Goal: Task Accomplishment & Management: Manage account settings

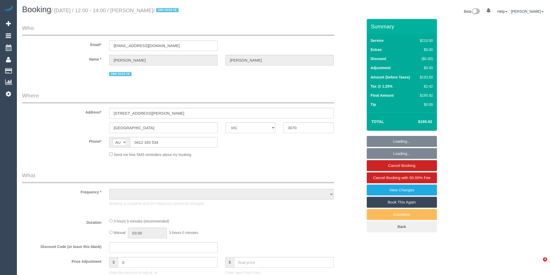
select select "VIC"
select select "object:763"
select select "180"
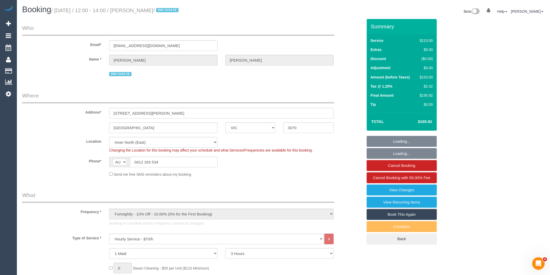
select select "string:stripe-pm_1RnqSQ2GScqysDRVh71T4XX8"
select select "number:27"
select select "number:14"
select select "number:19"
select select "number:36"
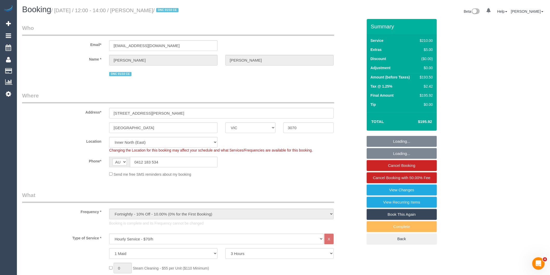
select select "number:34"
select select "number:11"
select select "object:1683"
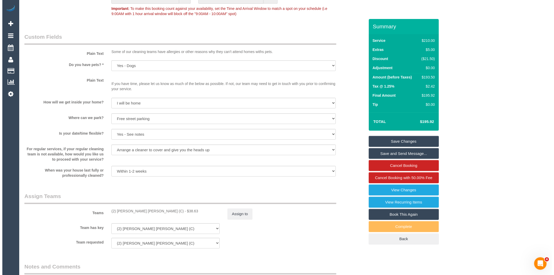
scroll to position [693, 0]
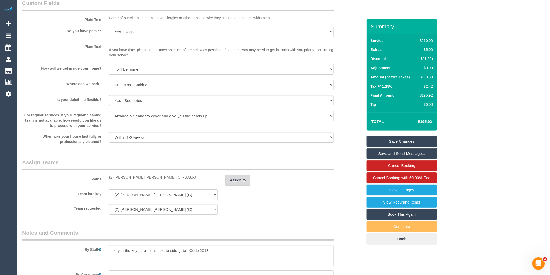
click at [241, 186] on button "Assign to" at bounding box center [237, 180] width 25 height 11
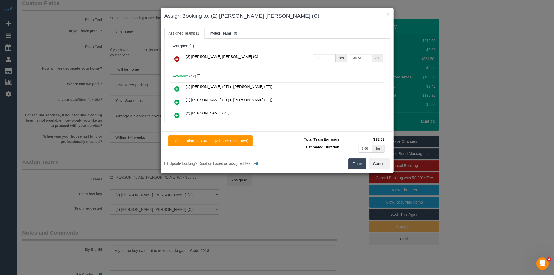
click at [329, 199] on div "× Assign Booking to: (2) Joel Wei Ong (C) Assigned Teams (1) Invited Teams (0) …" at bounding box center [277, 137] width 554 height 275
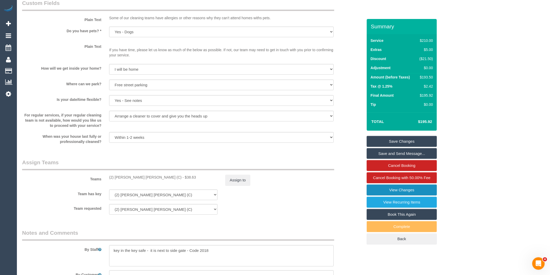
click at [383, 192] on link "View Changes" at bounding box center [402, 190] width 70 height 11
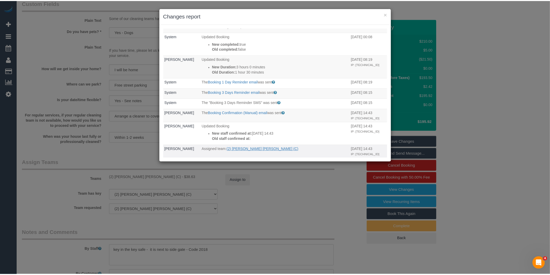
scroll to position [0, 0]
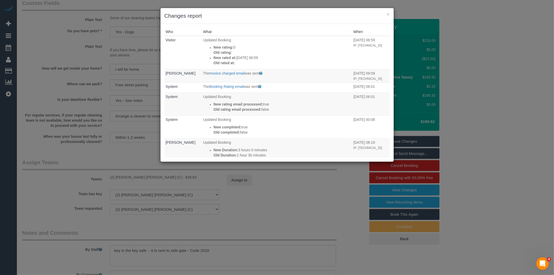
click at [281, 199] on div "× Changes report Who What When Visitor Updated Booking New rating: 0 Old rating…" at bounding box center [277, 137] width 554 height 275
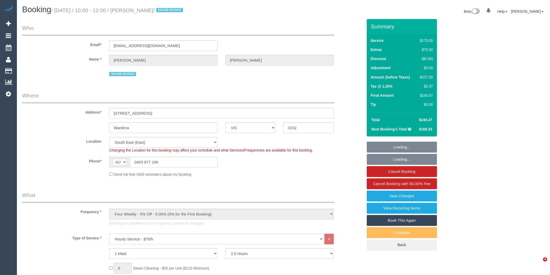
select select "VIC"
select select "150"
select select "number:27"
select select "number:14"
select select "number:19"
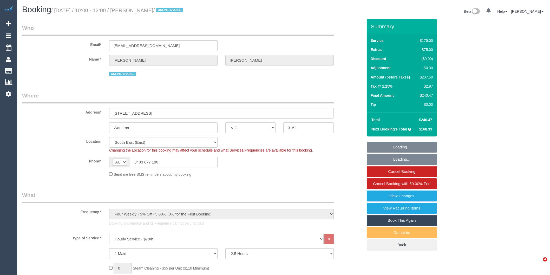
select select "number:36"
select select "number:34"
select select "number:26"
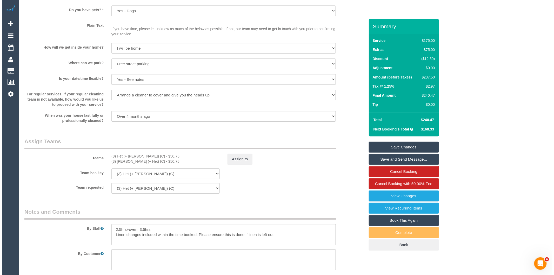
scroll to position [837, 0]
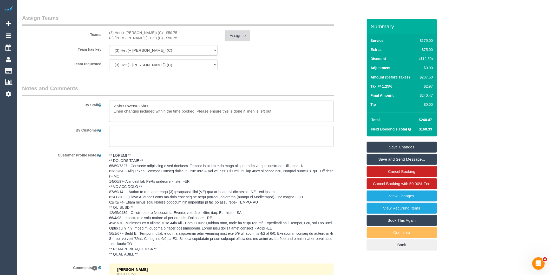
click at [242, 38] on button "Assign to" at bounding box center [237, 35] width 25 height 11
click at [388, 198] on link "View Changes" at bounding box center [402, 195] width 70 height 11
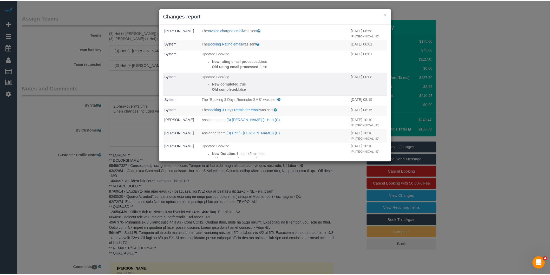
scroll to position [0, 0]
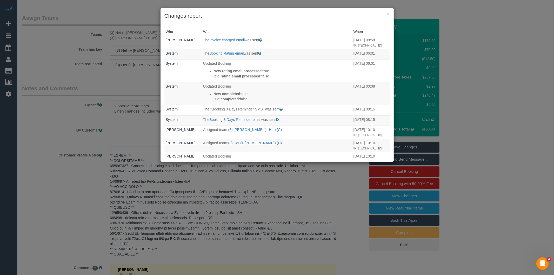
click at [285, 191] on div "× Changes report Who What When Odelle Marie The Invoice charged email was sent …" at bounding box center [277, 137] width 554 height 275
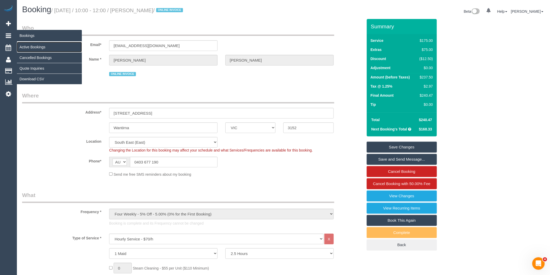
drag, startPoint x: 31, startPoint y: 47, endPoint x: 28, endPoint y: 49, distance: 4.2
click at [31, 48] on link "Active Bookings" at bounding box center [49, 47] width 65 height 10
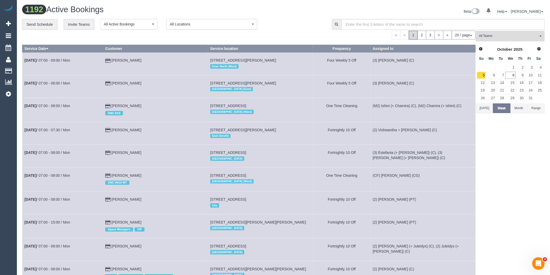
drag, startPoint x: 492, startPoint y: 38, endPoint x: 498, endPoint y: 48, distance: 11.2
click at [492, 38] on span "All Teams" at bounding box center [508, 36] width 59 height 4
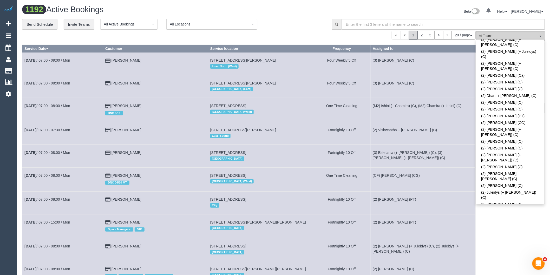
scroll to position [260, 0]
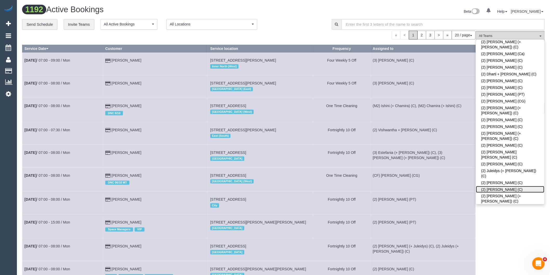
click at [500, 186] on link "(2) Kerry Welfare (C)" at bounding box center [510, 189] width 68 height 7
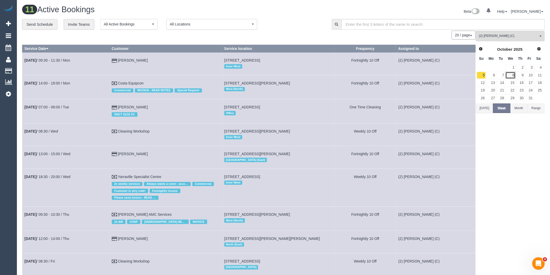
click at [510, 75] on link "8" at bounding box center [510, 75] width 10 height 7
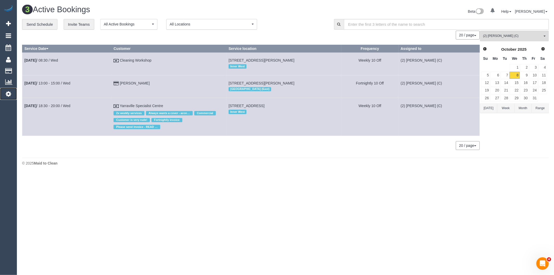
drag, startPoint x: 11, startPoint y: 94, endPoint x: 15, endPoint y: 95, distance: 3.7
click at [11, 94] on link "Settings" at bounding box center [8, 94] width 17 height 12
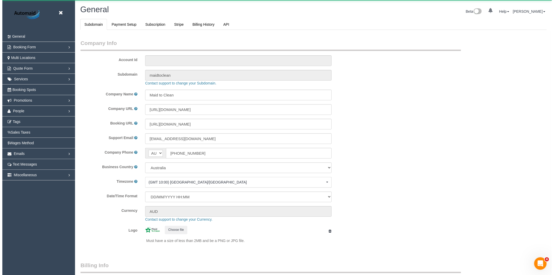
scroll to position [1170, 550]
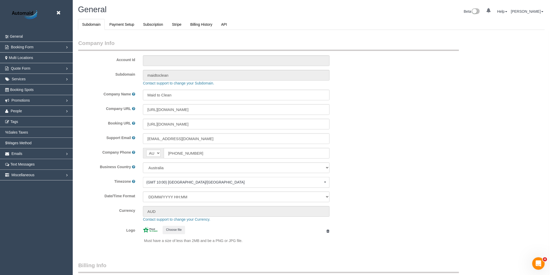
select select "1"
click at [19, 108] on link "People" at bounding box center [36, 111] width 73 height 10
click at [22, 119] on link "Teams" at bounding box center [36, 121] width 73 height 10
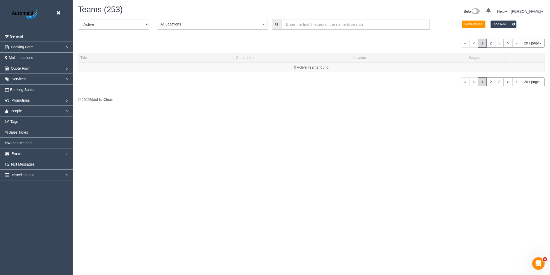
scroll to position [1184, 550]
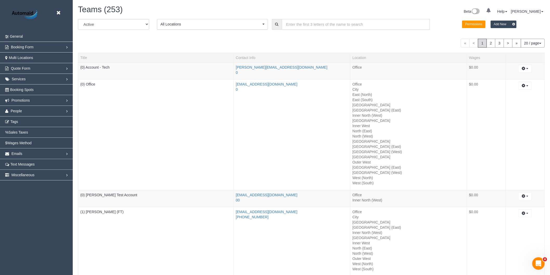
click at [312, 27] on input "text" at bounding box center [356, 24] width 148 height 11
type input "g"
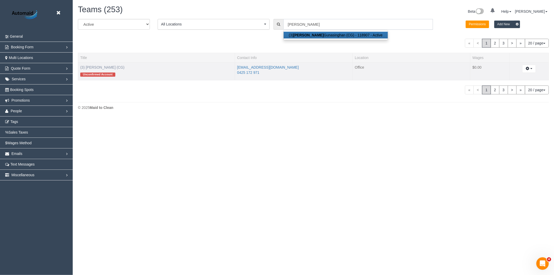
type input "walter"
click at [120, 66] on link "(3) [PERSON_NAME] (CG)" at bounding box center [102, 67] width 44 height 4
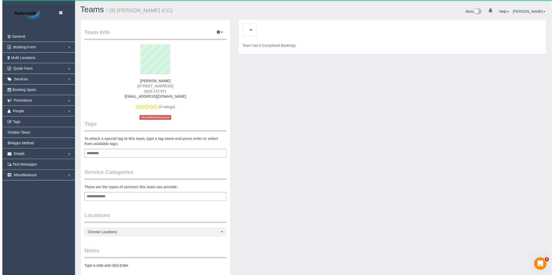
scroll to position [389, 550]
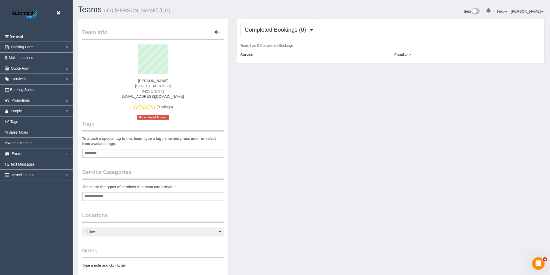
drag, startPoint x: 181, startPoint y: 95, endPoint x: 122, endPoint y: 97, distance: 58.5
click at [122, 97] on div "jandjmultigrowptyltd@gmail.com" at bounding box center [153, 96] width 134 height 5
click at [24, 110] on link "People" at bounding box center [36, 111] width 73 height 10
click at [24, 121] on link "Teams" at bounding box center [36, 121] width 73 height 10
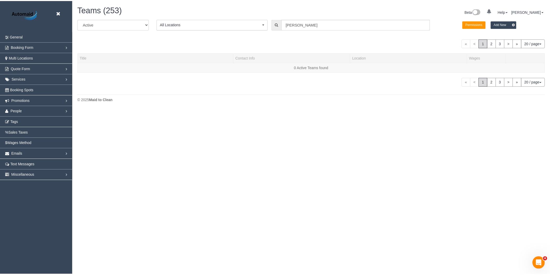
scroll to position [119, 554]
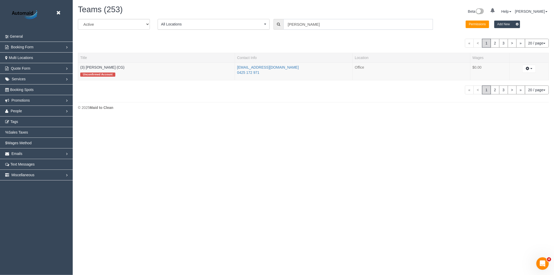
drag, startPoint x: 304, startPoint y: 23, endPoint x: 219, endPoint y: 30, distance: 85.5
click at [220, 32] on div "All Active Archived All Locations All Locations Active Locations Office [defaul…" at bounding box center [313, 26] width 479 height 15
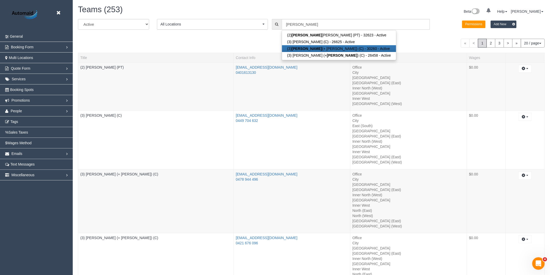
click at [300, 50] on strong "Felipe" at bounding box center [307, 49] width 30 height 4
type input "(3) [PERSON_NAME] (+ [PERSON_NAME]) (C)"
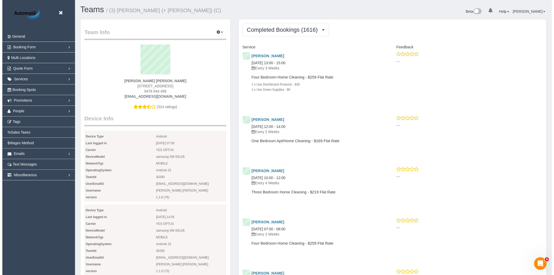
scroll to position [1468, 550]
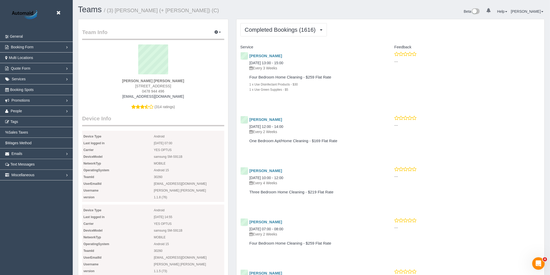
drag, startPoint x: 180, startPoint y: 96, endPoint x: 133, endPoint y: 95, distance: 46.5
click at [133, 95] on div "pipetovar51@gmail.com" at bounding box center [153, 96] width 134 height 5
copy link "pipetovar51@gmail.com"
click at [16, 112] on span "People" at bounding box center [16, 111] width 11 height 4
click at [23, 146] on link "Team Availability" at bounding box center [36, 143] width 73 height 10
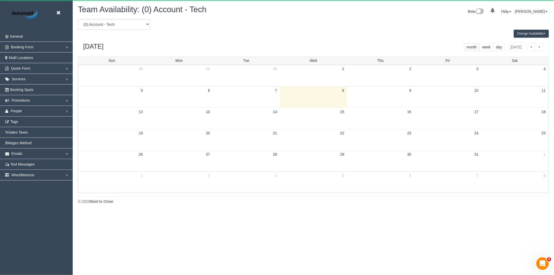
scroll to position [212, 554]
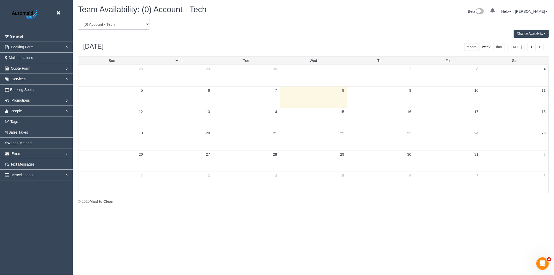
click at [116, 29] on select "(0) Account - Tech (0) Office (0) Raunak Test Account (1) Debbie Brodjanac (FT)…" at bounding box center [114, 24] width 72 height 11
select select "number:119228"
click at [78, 19] on select "(0) Account - Tech (0) Office (0) Raunak Test Account (1) Debbie Brodjanac (FT)…" at bounding box center [114, 24] width 72 height 11
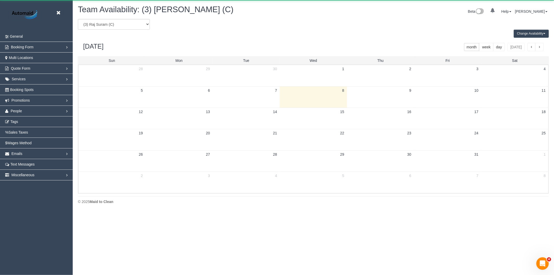
scroll to position [25776, 25433]
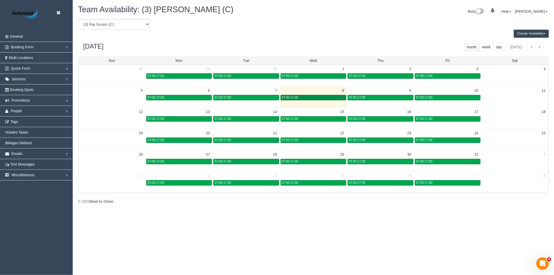
click at [324, 100] on div "07:00-17:00" at bounding box center [313, 98] width 63 height 4
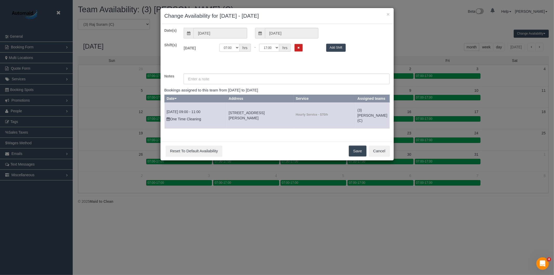
click at [234, 51] on select "00:00 00:05 00:10 00:15 00:20 00:25 00:30 00:35 00:40 00:45 00:50 00:55 01:00 0…" at bounding box center [230, 48] width 20 height 8
select select "string:08:00"
click at [220, 44] on select "00:00 00:05 00:10 00:15 00:20 00:25 00:30 00:35 00:40 00:45 00:50 00:55 01:00 0…" at bounding box center [230, 48] width 20 height 8
click at [268, 48] on select "00:00 00:05 00:10 00:15 00:20 00:25 00:30 00:35 00:40 00:45 00:50 00:55 01:00 0…" at bounding box center [269, 48] width 20 height 8
select select "string:09:00"
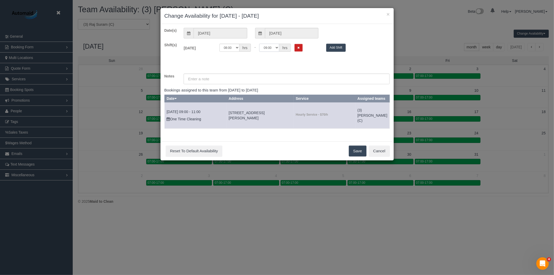
click at [260, 44] on select "00:00 00:05 00:10 00:15 00:20 00:25 00:30 00:35 00:40 00:45 00:50 00:55 01:00 0…" at bounding box center [269, 48] width 20 height 8
click at [221, 84] on div "Date(s) 08/10/2025 08/10/2025 Shift(s) Wed 08/10/2025 Off 00:00 00:05 00:10 00:…" at bounding box center [278, 80] width 226 height 105
click at [222, 82] on input "text" at bounding box center [287, 79] width 206 height 11
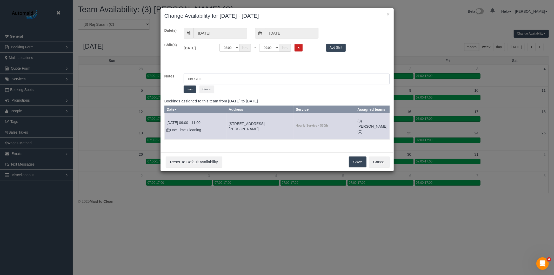
type input "No SDC"
click at [186, 88] on button "Save" at bounding box center [190, 89] width 12 height 8
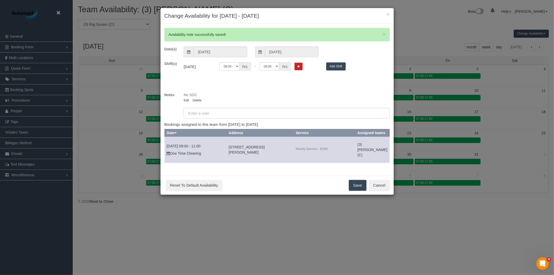
click at [354, 186] on button "Save" at bounding box center [358, 185] width 18 height 11
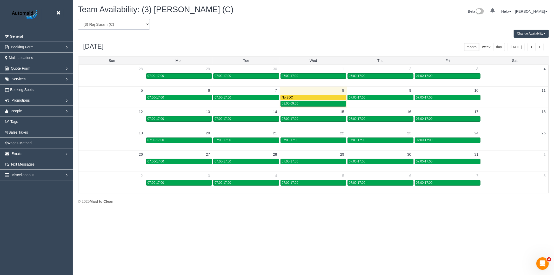
click at [120, 25] on select "(0) Account - Tech (0) Office (0) Raunak Test Account (1) Debbie Brodjanac (FT)…" at bounding box center [114, 24] width 72 height 11
select select "number:26458"
click at [78, 19] on select "(0) Account - Tech (0) Office (0) Raunak Test Account (1) Debbie Brodjanac (FT)…" at bounding box center [114, 24] width 72 height 11
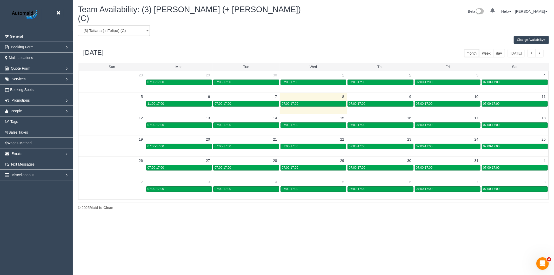
scroll to position [25776, 25433]
click at [321, 102] on div "07:00-17:00" at bounding box center [313, 104] width 63 height 4
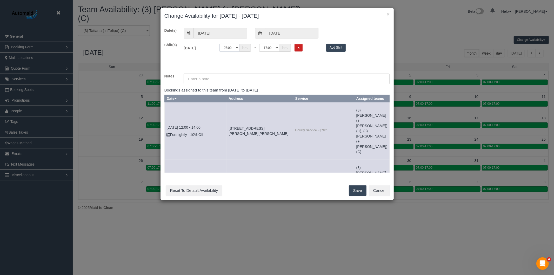
click at [230, 49] on select "00:00 00:05 00:10 00:15 00:20 00:25 00:30 00:35 00:40 00:45 00:50 00:55 01:00 0…" at bounding box center [230, 48] width 20 height 8
select select "string:08:00"
click at [220, 44] on select "00:00 00:05 00:10 00:15 00:20 00:25 00:30 00:35 00:40 00:45 00:50 00:55 01:00 0…" at bounding box center [230, 48] width 20 height 8
click at [273, 50] on select "00:00 00:05 00:10 00:15 00:20 00:25 00:30 00:35 00:40 00:45 00:50 00:55 01:00 0…" at bounding box center [269, 48] width 20 height 8
select select "string:09:00"
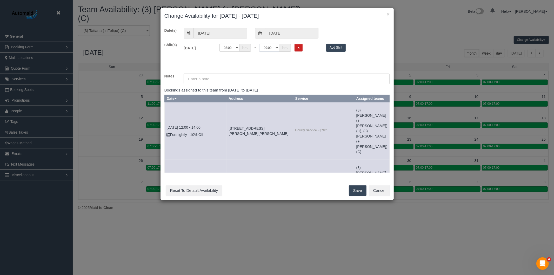
click at [260, 44] on select "00:00 00:05 00:10 00:15 00:20 00:25 00:30 00:35 00:40 00:45 00:50 00:55 01:00 0…" at bounding box center [269, 48] width 20 height 8
click at [354, 191] on button "Save" at bounding box center [358, 190] width 18 height 11
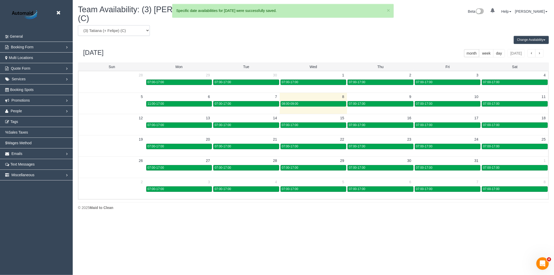
click at [125, 25] on select "(0) Account - Tech (0) Office (0) Raunak Test Account (1) Debbie Brodjanac (FT)…" at bounding box center [114, 30] width 72 height 11
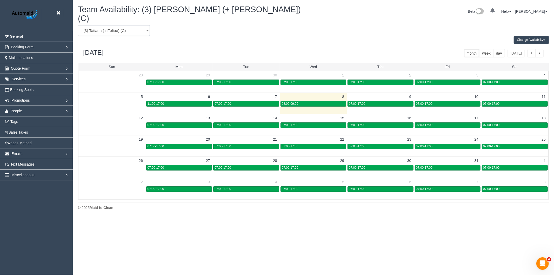
select select "number:30260"
click at [78, 25] on select "(0) Account - Tech (0) Office (0) Raunak Test Account (1) Debbie Brodjanac (FT)…" at bounding box center [114, 30] width 72 height 11
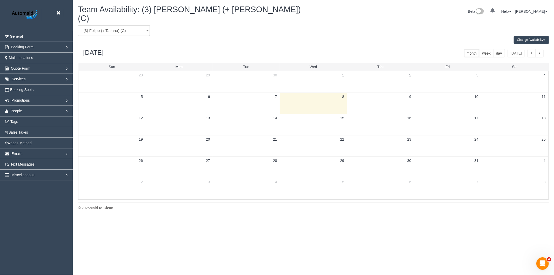
scroll to position [25776, 25433]
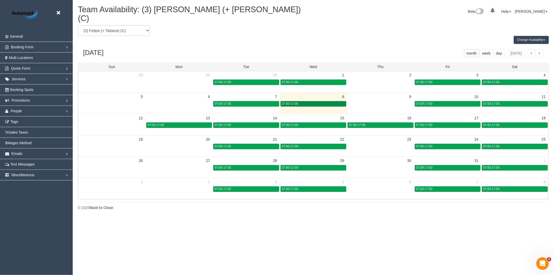
click at [311, 102] on div "07:00-17:00" at bounding box center [313, 104] width 63 height 4
click at [312, 102] on div "07:00-17:00" at bounding box center [313, 104] width 63 height 4
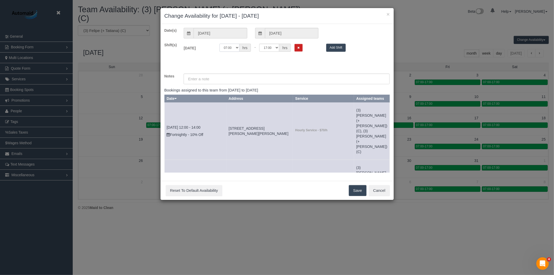
click at [230, 48] on select "00:00 00:05 00:10 00:15 00:20 00:25 00:30 00:35 00:40 00:45 00:50 00:55 01:00 0…" at bounding box center [230, 48] width 20 height 8
select select "string:08:00"
click at [220, 44] on select "00:00 00:05 00:10 00:15 00:20 00:25 00:30 00:35 00:40 00:45 00:50 00:55 01:00 0…" at bounding box center [230, 48] width 20 height 8
click at [269, 48] on select "00:00 00:05 00:10 00:15 00:20 00:25 00:30 00:35 00:40 00:45 00:50 00:55 01:00 0…" at bounding box center [269, 48] width 20 height 8
select select "string:09:00"
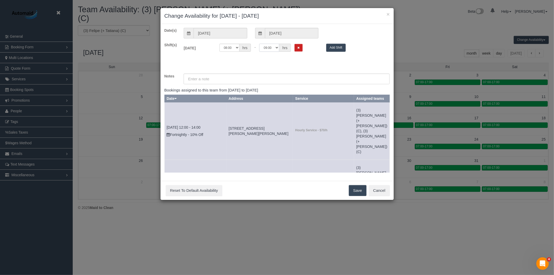
click at [260, 44] on select "00:00 00:05 00:10 00:15 00:20 00:25 00:30 00:35 00:40 00:45 00:50 00:55 01:00 0…" at bounding box center [269, 48] width 20 height 8
click at [354, 191] on button "Save" at bounding box center [358, 190] width 18 height 11
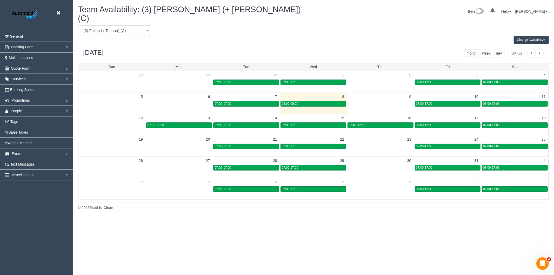
click at [103, 36] on div "Change Availability Default Availability Specific Date Request Time Off Exclude…" at bounding box center [313, 40] width 479 height 8
click at [107, 25] on select "(0) Account - Tech (0) Office (0) Raunak Test Account (1) Debbie Brodjanac (FT)…" at bounding box center [114, 30] width 72 height 11
select select "number:33458"
click at [78, 25] on select "(0) Account - Tech (0) Office (0) Raunak Test Account (1) Debbie Brodjanac (FT)…" at bounding box center [114, 30] width 72 height 11
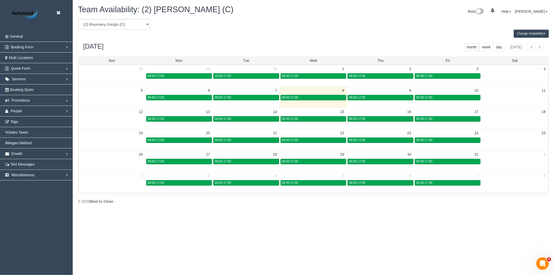
scroll to position [25776, 25433]
click at [313, 97] on div "08:00-17:00" at bounding box center [313, 98] width 63 height 4
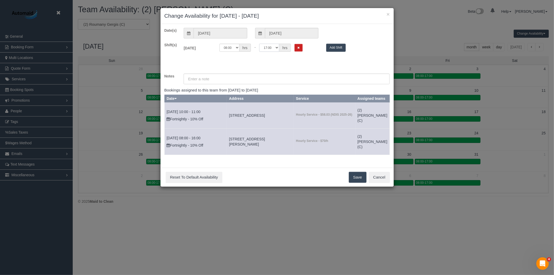
click at [267, 49] on select "00:00 00:05 00:10 00:15 00:20 00:25 00:30 00:35 00:40 00:45 00:50 00:55 01:00 0…" at bounding box center [269, 48] width 20 height 8
select select "string:09:00"
click at [260, 44] on select "00:00 00:05 00:10 00:15 00:20 00:25 00:30 00:35 00:40 00:45 00:50 00:55 01:00 0…" at bounding box center [269, 48] width 20 height 8
click at [365, 183] on button "Save" at bounding box center [358, 177] width 18 height 11
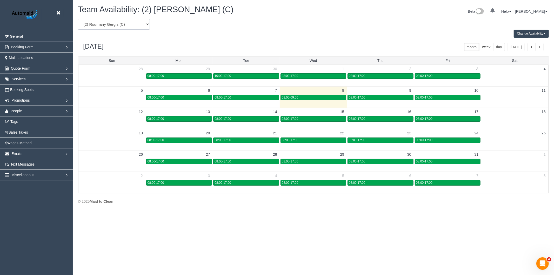
click at [141, 25] on select "(0) Account - Tech (0) Office (0) Raunak Test Account (1) Debbie Brodjanac (FT)…" at bounding box center [114, 24] width 72 height 11
select select "number:48298"
click at [78, 19] on select "(0) Account - Tech (0) Office (0) Raunak Test Account (1) Debbie Brodjanac (FT)…" at bounding box center [114, 24] width 72 height 11
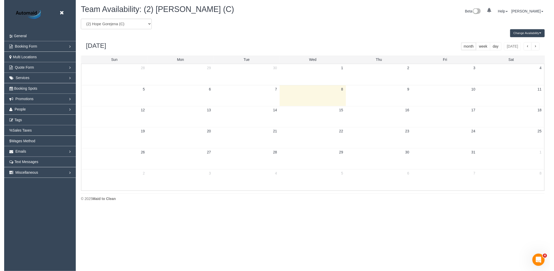
scroll to position [25776, 25433]
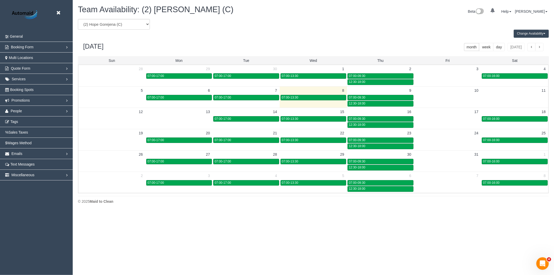
click at [529, 35] on button "Change Availability" at bounding box center [531, 34] width 35 height 8
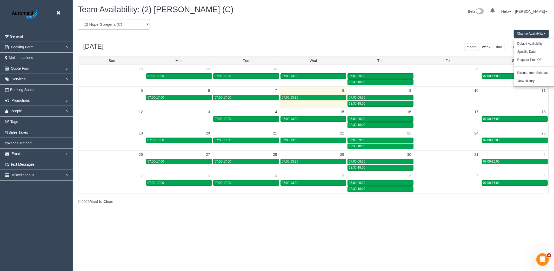
click at [456, 99] on td at bounding box center [447, 100] width 67 height 12
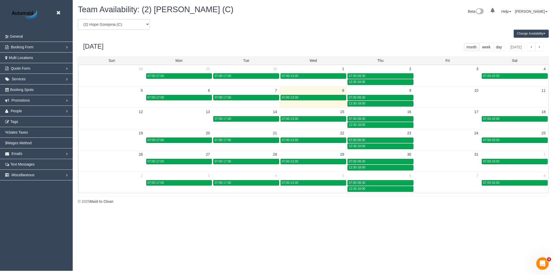
click at [454, 99] on td at bounding box center [447, 100] width 67 height 12
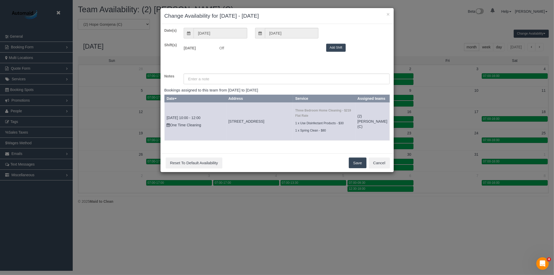
click at [327, 45] on button "Add Shift" at bounding box center [335, 48] width 19 height 8
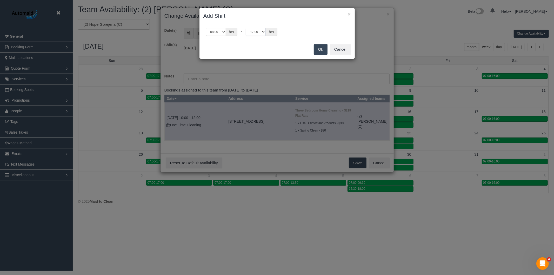
click at [257, 30] on select "00:00 00:05 00:10 00:15 00:20 00:25 00:30 00:35 00:40 00:45 00:50 00:55 01:00 0…" at bounding box center [256, 32] width 20 height 8
select select "string:09:00"
click at [246, 28] on select "00:00 00:05 00:10 00:15 00:20 00:25 00:30 00:35 00:40 00:45 00:50 00:55 01:00 0…" at bounding box center [256, 32] width 20 height 8
click at [323, 46] on button "Ok" at bounding box center [321, 49] width 14 height 11
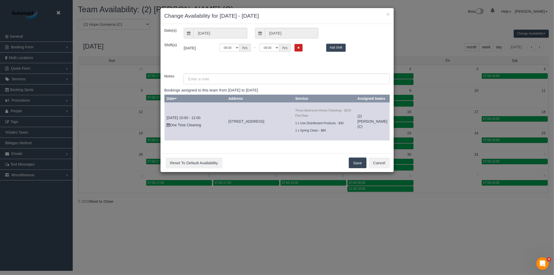
click at [353, 164] on button "Save" at bounding box center [358, 162] width 18 height 11
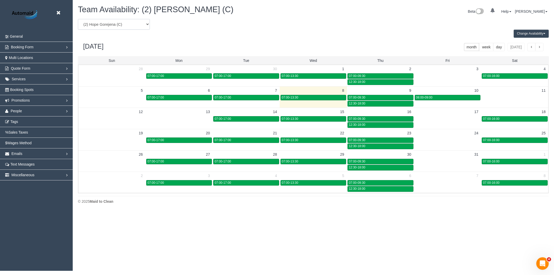
click at [96, 23] on select "(0) Account - Tech (0) Office (0) Raunak Test Account (1) Debbie Brodjanac (FT)…" at bounding box center [114, 24] width 72 height 11
select select "number:89572"
click at [78, 19] on select "(0) Account - Tech (0) Office (0) Raunak Test Account (1) Debbie Brodjanac (FT)…" at bounding box center [114, 24] width 72 height 11
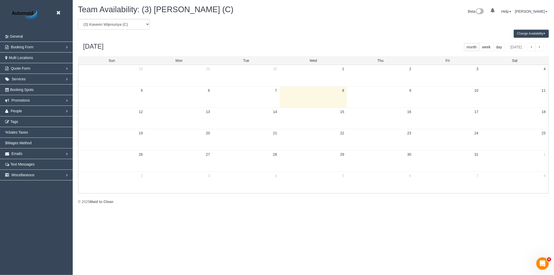
scroll to position [25776, 25433]
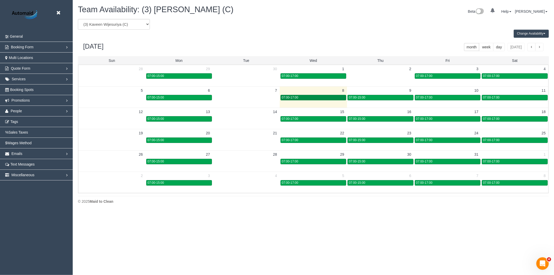
click at [313, 97] on div "07:00-17:00" at bounding box center [313, 98] width 63 height 4
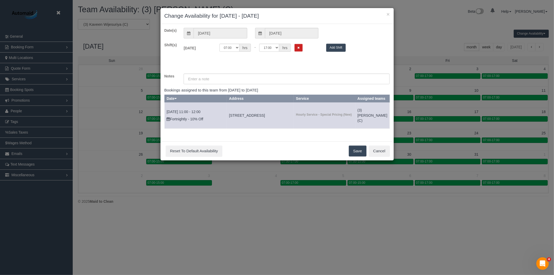
click at [232, 43] on div "Wed 08/10/2025 Off 00:00 00:05 00:10 00:15 00:20 00:25 00:30 00:35 00:40 00:45 …" at bounding box center [287, 48] width 214 height 13
click at [231, 45] on select "00:00 00:05 00:10 00:15 00:20 00:25 00:30 00:35 00:40 00:45 00:50 00:55 01:00 0…" at bounding box center [230, 48] width 20 height 8
select select "string:08:00"
click at [220, 44] on select "00:00 00:05 00:10 00:15 00:20 00:25 00:30 00:35 00:40 00:45 00:50 00:55 01:00 0…" at bounding box center [230, 48] width 20 height 8
click at [269, 49] on select "00:00 00:05 00:10 00:15 00:20 00:25 00:30 00:35 00:40 00:45 00:50 00:55 01:00 0…" at bounding box center [269, 48] width 20 height 8
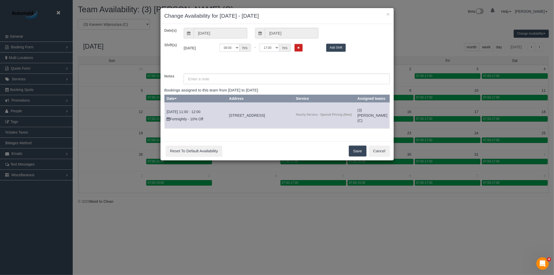
select select "string:09:00"
click at [260, 44] on select "00:00 00:05 00:10 00:15 00:20 00:25 00:30 00:35 00:40 00:45 00:50 00:55 01:00 0…" at bounding box center [269, 48] width 20 height 8
click at [355, 156] on button "Save" at bounding box center [358, 151] width 18 height 11
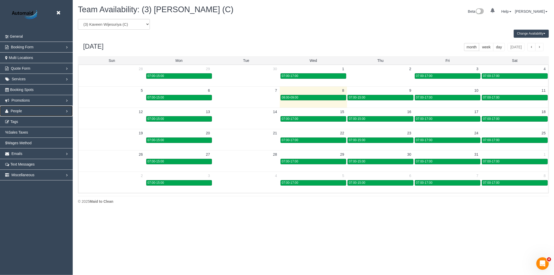
click at [20, 113] on span "People" at bounding box center [16, 111] width 11 height 4
click at [125, 25] on select "(0) Account - Tech (0) Office (0) Raunak Test Account (1) Debbie Brodjanac (FT)…" at bounding box center [114, 24] width 72 height 11
select select "number:57834"
click at [78, 19] on select "(0) Account - Tech (0) Office (0) Raunak Test Account (1) Debbie Brodjanac (FT)…" at bounding box center [114, 24] width 72 height 11
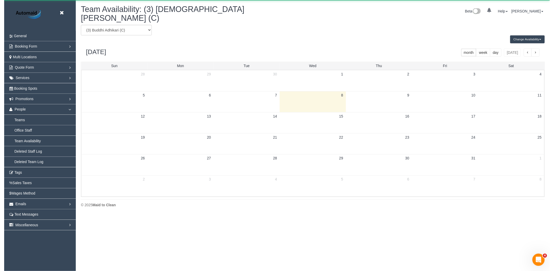
scroll to position [25776, 25433]
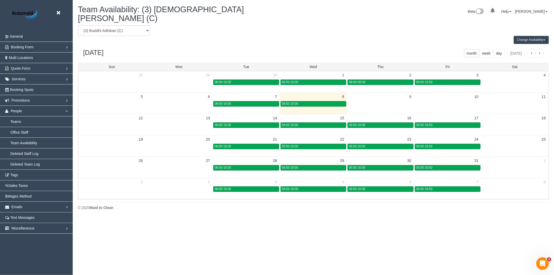
click at [537, 36] on button "Change Availability" at bounding box center [531, 40] width 35 height 8
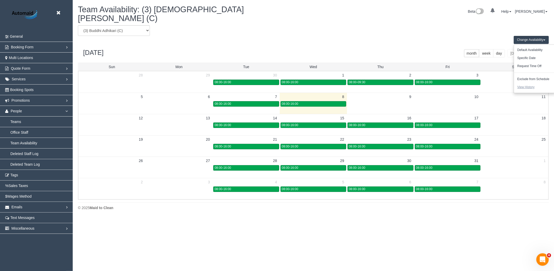
click at [529, 83] on button "View History" at bounding box center [526, 87] width 24 height 8
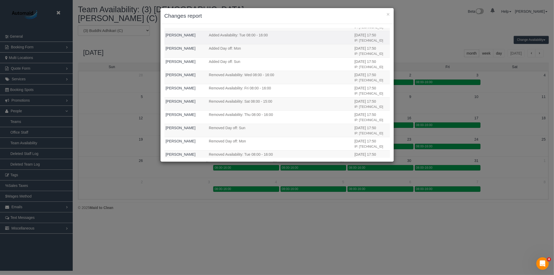
scroll to position [404, 0]
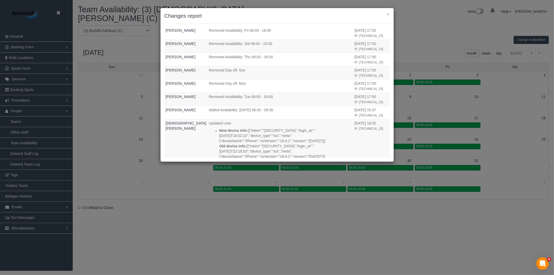
click at [210, 216] on div "× Changes report Who What When Buddhi Adhikari Updated User New device info: Ol…" at bounding box center [277, 137] width 554 height 275
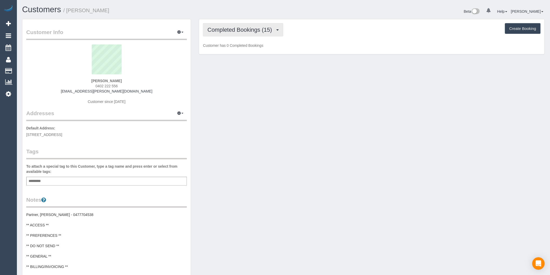
click at [266, 28] on span "Completed Bookings (15)" at bounding box center [240, 30] width 67 height 6
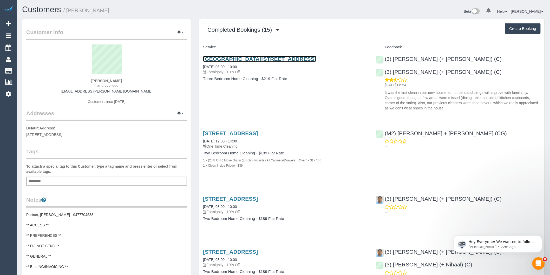
click at [279, 59] on link "T7 58 Carlisle Street, St Kilda, VIC 3182" at bounding box center [259, 59] width 113 height 6
click at [265, 30] on span "Completed Bookings (15)" at bounding box center [240, 30] width 67 height 6
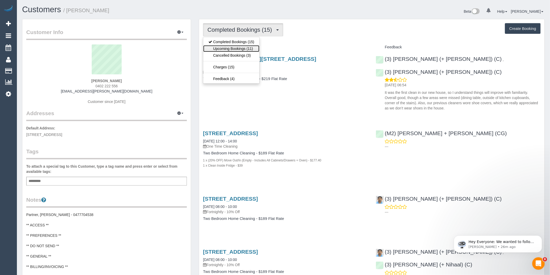
click at [250, 50] on link "Upcoming Bookings (11)" at bounding box center [231, 48] width 56 height 7
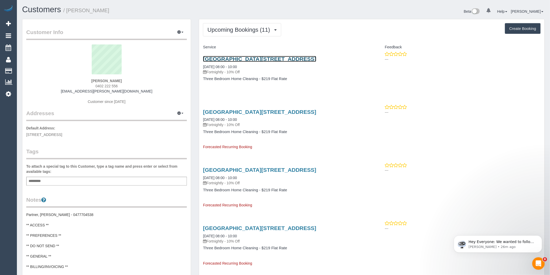
click at [258, 58] on link "T7 58 Carlisle Street, St Kilda, VIC 3182" at bounding box center [259, 59] width 113 height 6
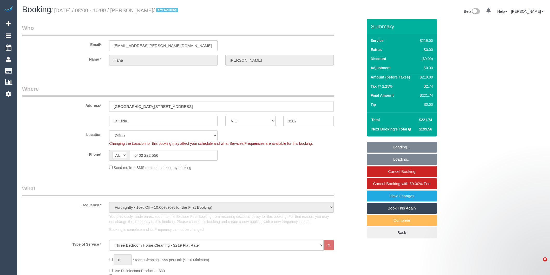
select select "VIC"
select select "number:28"
select select "number:14"
select select "number:19"
select select "number:25"
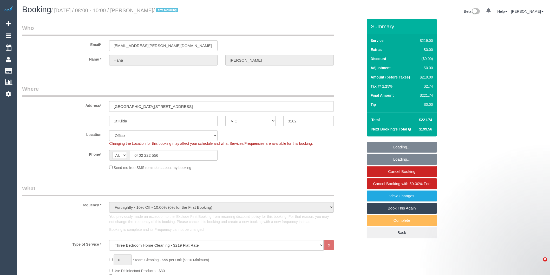
select select "number:33"
select select "number:11"
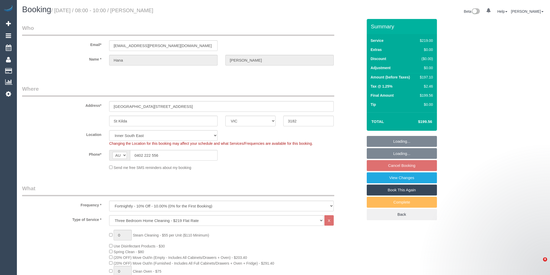
select select "VIC"
select select "number:28"
select select "number:14"
select select "number:19"
select select "number:25"
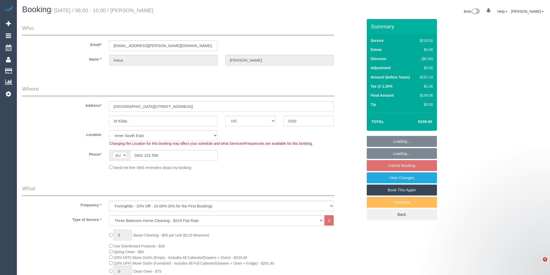
select select "number:33"
select select "number:11"
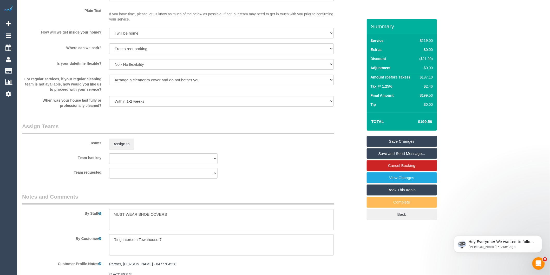
scroll to position [751, 0]
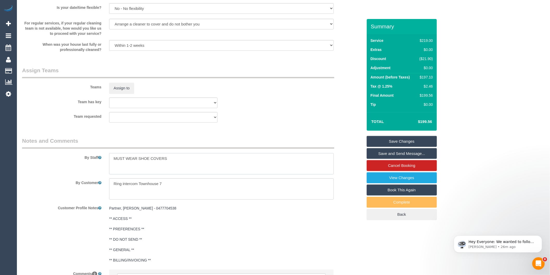
click at [112, 165] on textarea at bounding box center [221, 163] width 225 height 21
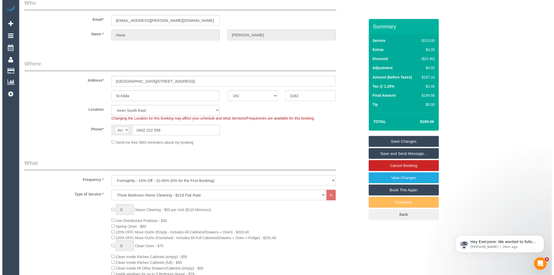
scroll to position [0, 0]
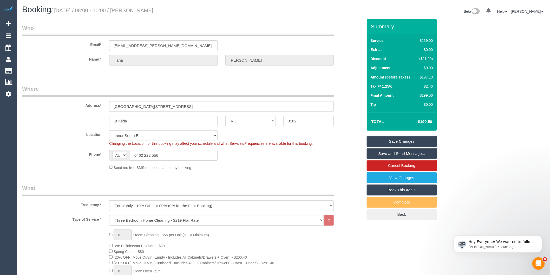
type textarea "Est 3 - 3.5 hours MUST WEAR SHOE COVERS"
click at [380, 141] on link "Save Changes" at bounding box center [402, 141] width 70 height 11
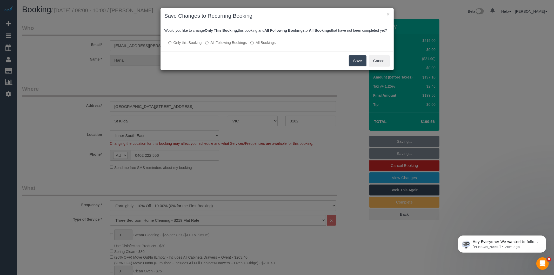
drag, startPoint x: 220, startPoint y: 46, endPoint x: 247, endPoint y: 49, distance: 27.1
click at [220, 45] on label "All Following Bookings" at bounding box center [226, 42] width 42 height 5
click at [357, 66] on button "Save" at bounding box center [358, 60] width 18 height 11
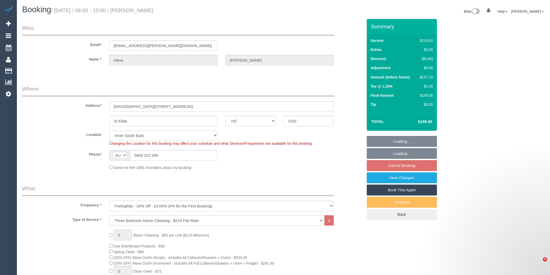
select select "VIC"
select select "number:28"
select select "number:14"
select select "number:19"
select select "number:25"
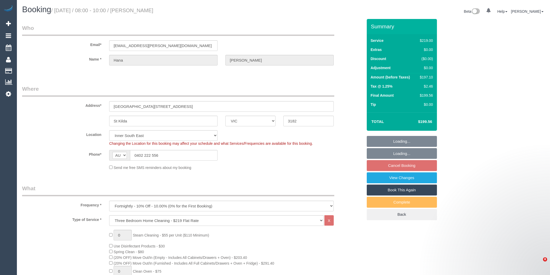
select select "number:33"
select select "number:11"
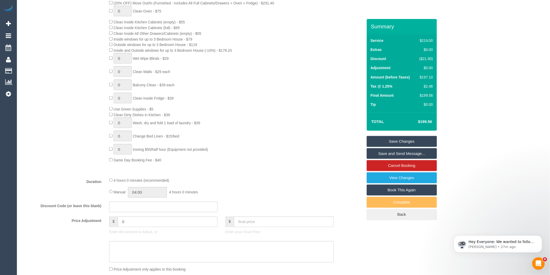
scroll to position [375, 0]
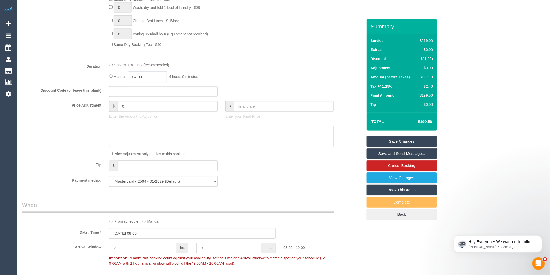
click at [154, 82] on input "04:00" at bounding box center [147, 77] width 39 height 11
type input "03:30"
click at [145, 94] on li "03:30" at bounding box center [141, 93] width 23 height 7
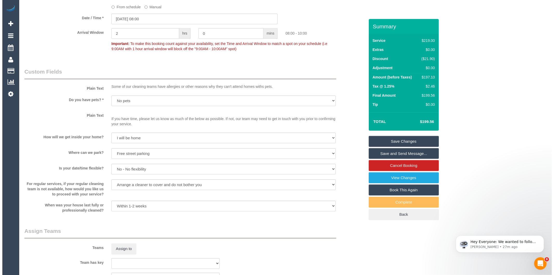
scroll to position [635, 0]
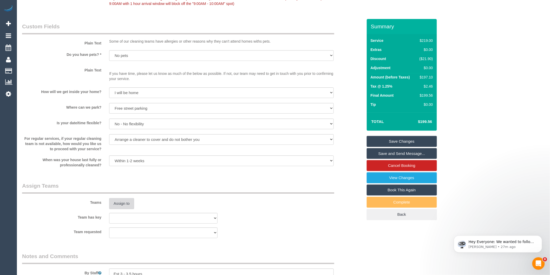
click at [120, 209] on button "Assign to" at bounding box center [121, 203] width 25 height 11
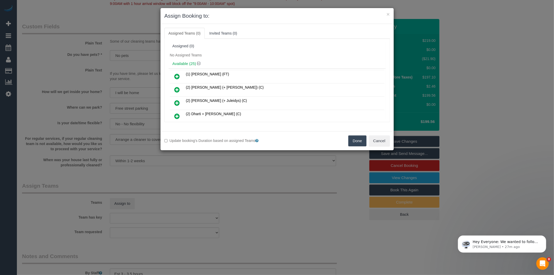
scroll to position [189, 0]
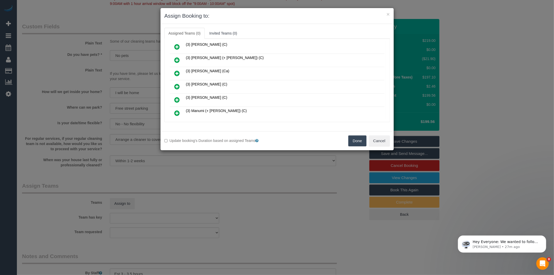
click at [177, 84] on icon at bounding box center [177, 86] width 5 height 6
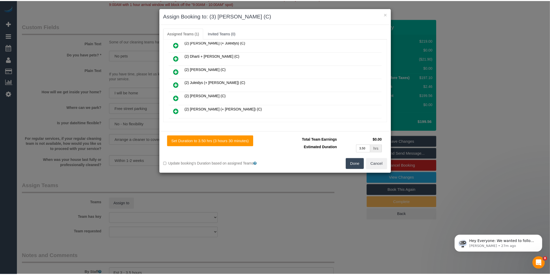
scroll to position [0, 0]
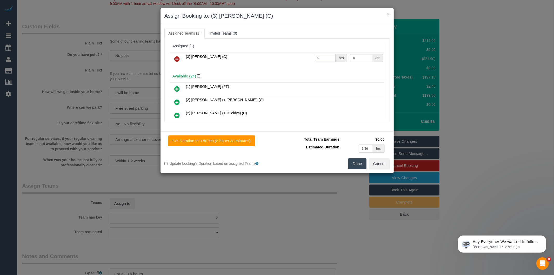
drag, startPoint x: 324, startPoint y: 59, endPoint x: 269, endPoint y: 59, distance: 54.6
click at [272, 61] on tr "(3) Lakitha Wathsara (C) 0 hrs 0 /hr" at bounding box center [277, 58] width 215 height 13
type input "1"
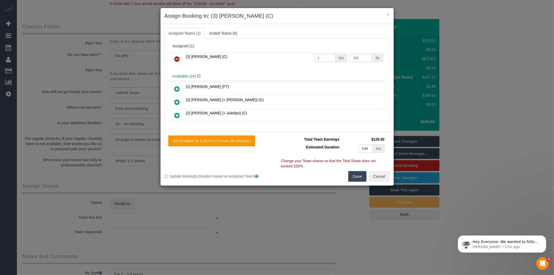
type input "125"
click at [357, 175] on button "Done" at bounding box center [357, 176] width 18 height 11
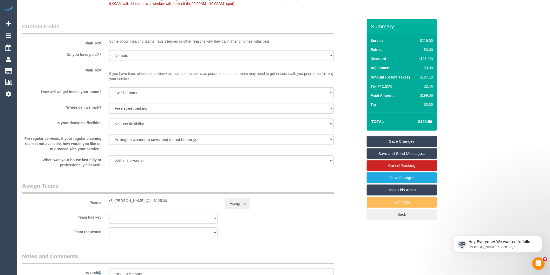
click at [391, 140] on link "Save Changes" at bounding box center [402, 141] width 70 height 11
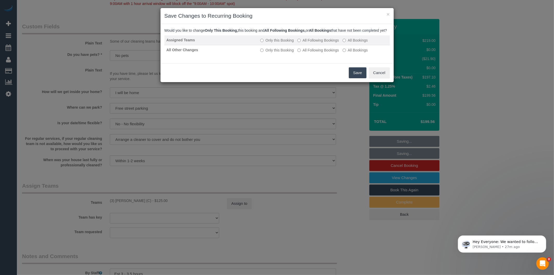
drag, startPoint x: 312, startPoint y: 45, endPoint x: 313, endPoint y: 49, distance: 4.4
click at [312, 43] on label "All Following Bookings" at bounding box center [319, 40] width 42 height 5
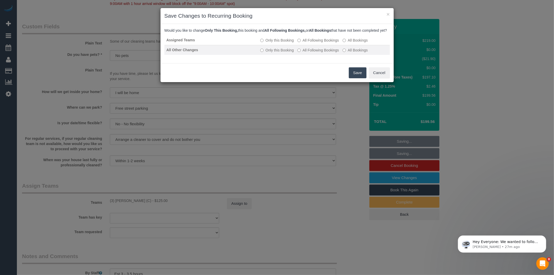
drag, startPoint x: 315, startPoint y: 53, endPoint x: 325, endPoint y: 61, distance: 12.4
click at [315, 53] on label "All Following Bookings" at bounding box center [319, 50] width 42 height 5
click at [352, 78] on button "Save" at bounding box center [358, 72] width 18 height 11
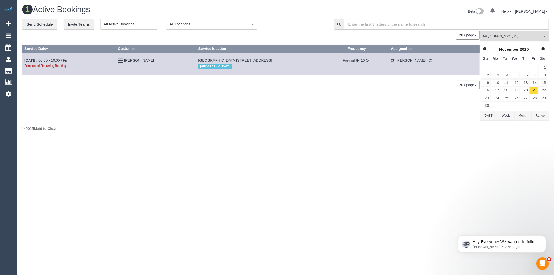
click at [492, 36] on span "(3) [PERSON_NAME] (C)" at bounding box center [512, 36] width 59 height 4
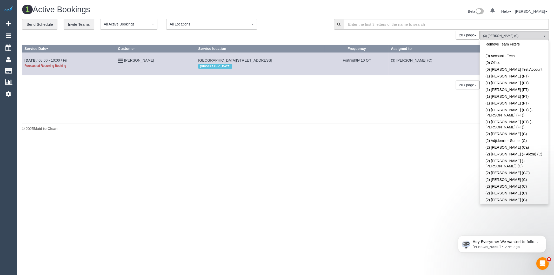
scroll to position [951, 0]
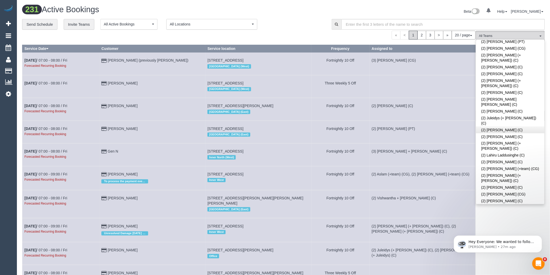
scroll to position [258, 0]
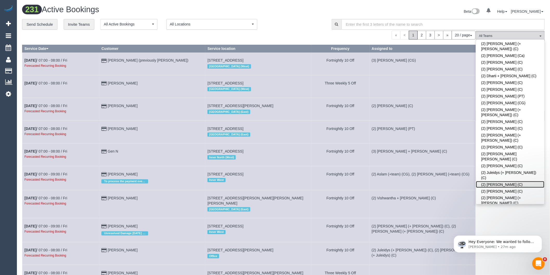
click at [502, 181] on link "(2) [PERSON_NAME] (C)" at bounding box center [510, 184] width 68 height 7
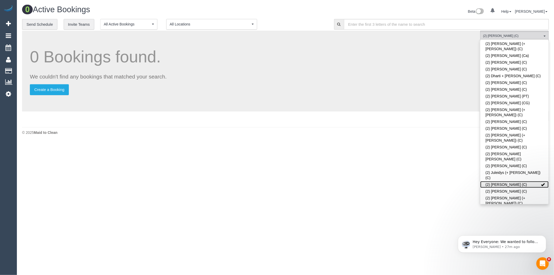
click at [496, 181] on link "(2) [PERSON_NAME] (C)" at bounding box center [515, 184] width 68 height 7
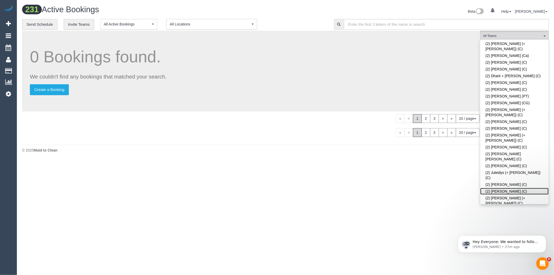
click at [497, 188] on link "(2) [PERSON_NAME] (C)" at bounding box center [515, 191] width 68 height 7
click at [441, 141] on div "0 Bookings found. We couldn't find any bookings that matched your search. Creat…" at bounding box center [251, 86] width 458 height 111
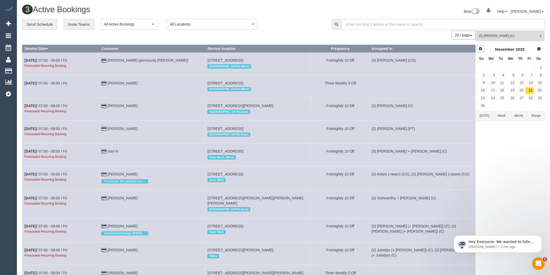
click at [484, 48] on link "Prev" at bounding box center [480, 48] width 7 height 7
click at [513, 75] on link "8" at bounding box center [510, 75] width 10 height 7
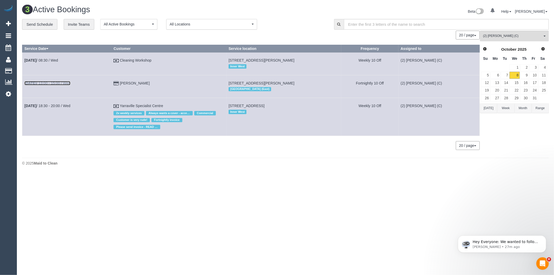
click at [65, 83] on link "Oct 8th / 13:00 - 15:00 / Wed" at bounding box center [47, 83] width 46 height 4
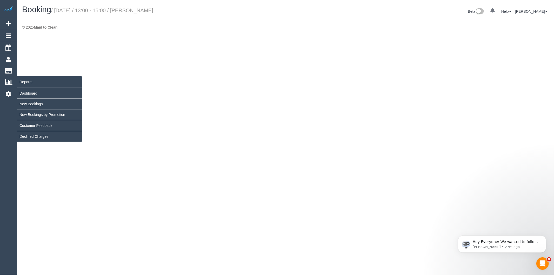
select select "VIC"
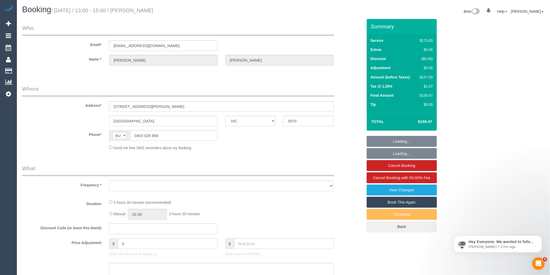
select select "string:stripe-pm_1NhhWV2GScqysDRVr5SYfZ4r"
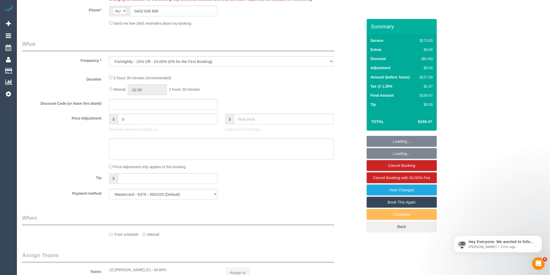
select select "object:6149"
select select "150"
select select "number:28"
select select "number:14"
select select "number:19"
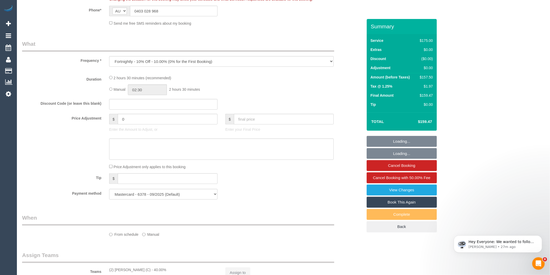
select select "number:22"
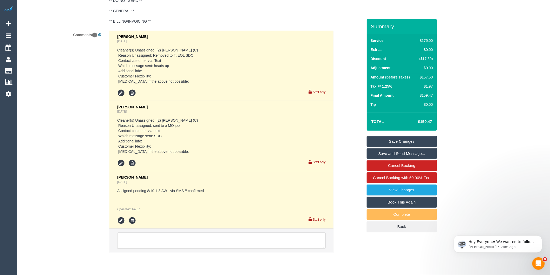
scroll to position [1021, 0]
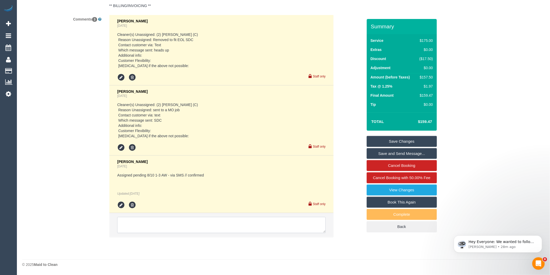
click at [163, 226] on textarea at bounding box center [221, 225] width 208 height 16
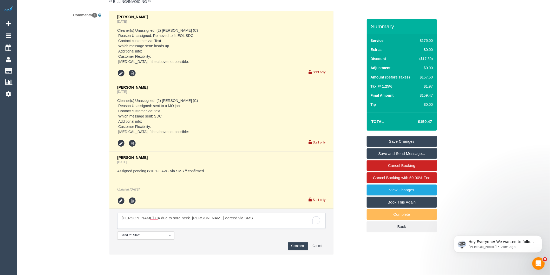
type textarea "Kerry UA due to sore neck. Andres agreed via SMS"
click at [295, 250] on button "Comment" at bounding box center [298, 246] width 20 height 8
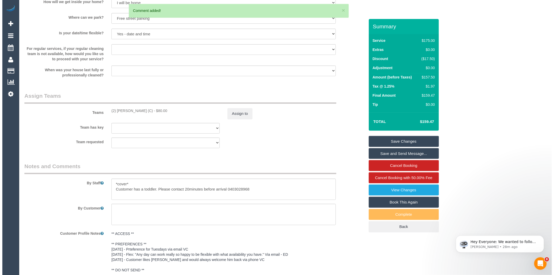
scroll to position [674, 0]
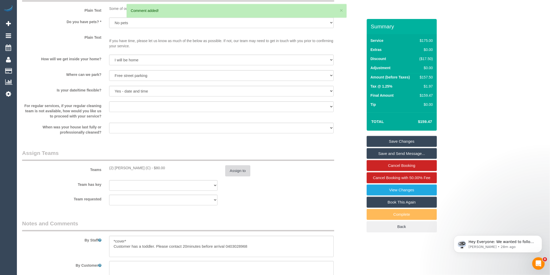
click at [234, 174] on button "Assign to" at bounding box center [237, 170] width 25 height 11
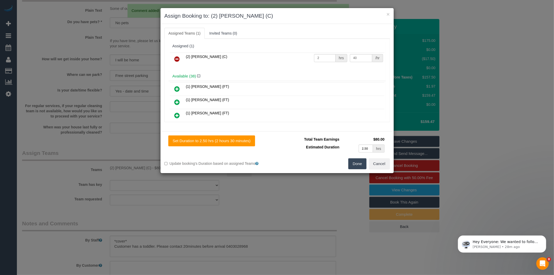
click at [177, 57] on icon at bounding box center [177, 59] width 5 height 6
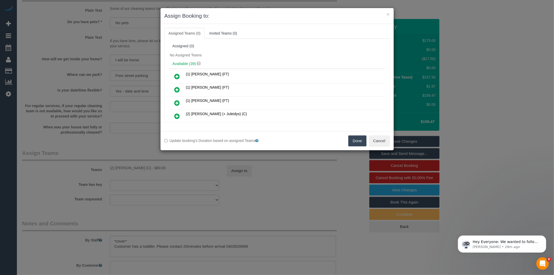
scroll to position [202, 0]
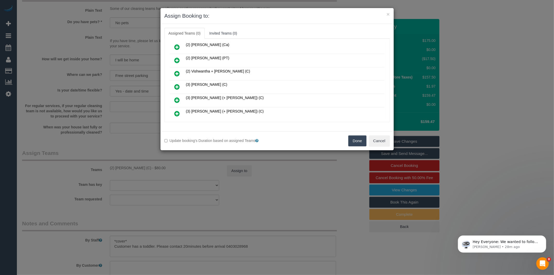
click at [175, 84] on icon at bounding box center [177, 87] width 5 height 6
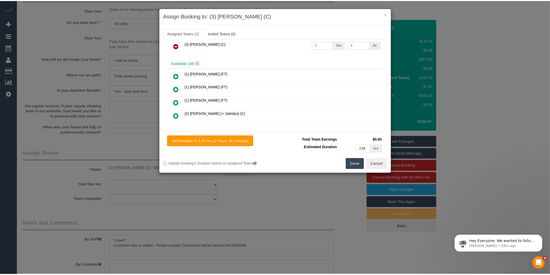
scroll to position [0, 0]
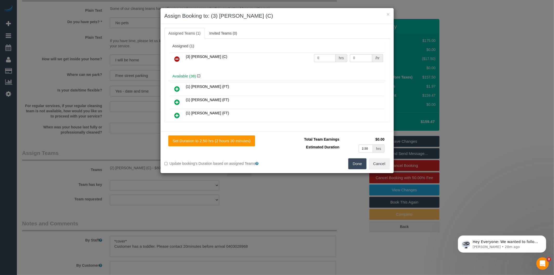
drag, startPoint x: 324, startPoint y: 59, endPoint x: 268, endPoint y: 55, distance: 55.8
click at [272, 56] on tr "(3) Andres Arredondo (C) 0 hrs 0 /hr" at bounding box center [277, 58] width 215 height 13
type input "2.5"
type input "35"
click at [359, 163] on button "Done" at bounding box center [357, 163] width 18 height 11
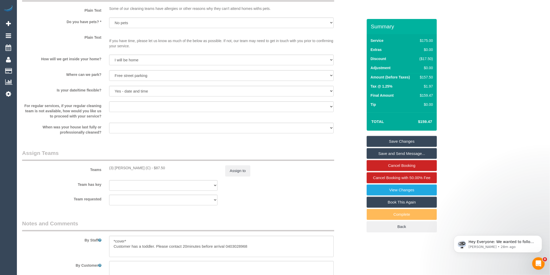
click at [392, 141] on link "Save Changes" at bounding box center [402, 141] width 70 height 11
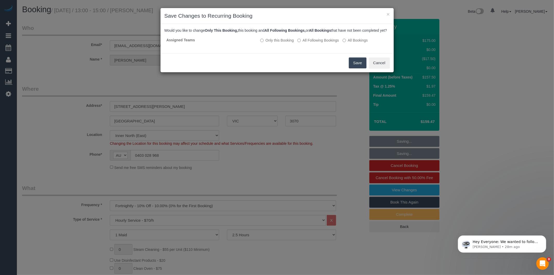
click at [357, 68] on button "Save" at bounding box center [358, 62] width 18 height 11
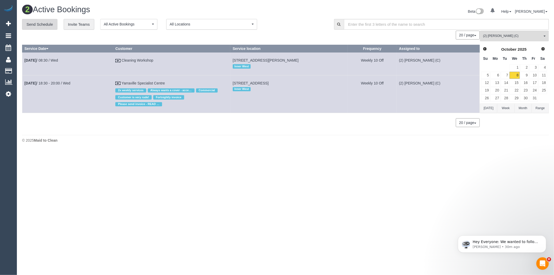
click at [43, 24] on link "Send Schedule" at bounding box center [39, 24] width 35 height 11
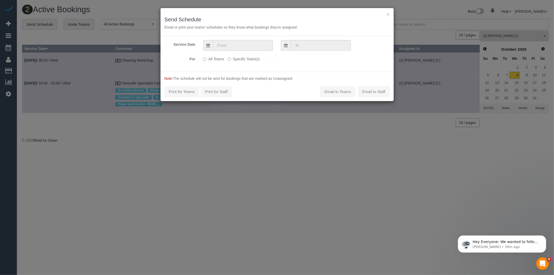
click at [225, 46] on input "text" at bounding box center [243, 45] width 60 height 11
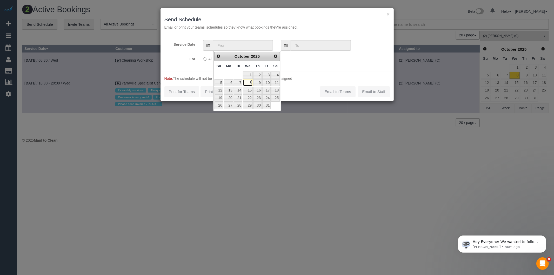
click at [250, 82] on link "8" at bounding box center [248, 82] width 10 height 7
type input "08/10/2025"
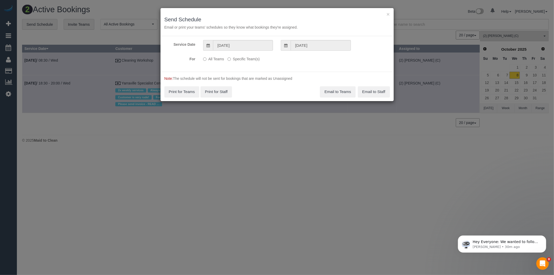
click at [235, 59] on label "Specific Team(s)" at bounding box center [244, 58] width 32 height 7
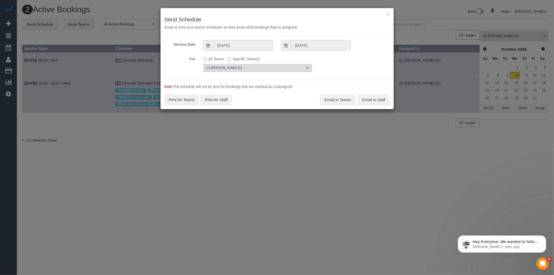
click at [235, 66] on span "(2) [PERSON_NAME] (C)" at bounding box center [256, 68] width 99 height 4
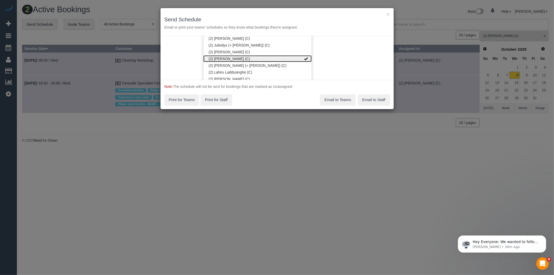
click at [230, 58] on link "(2) [PERSON_NAME] (C)" at bounding box center [257, 58] width 108 height 7
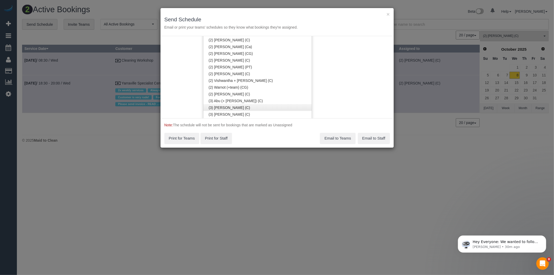
scroll to position [552, 0]
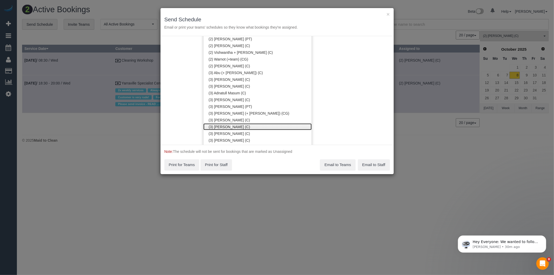
click at [229, 125] on link "(3) [PERSON_NAME] (C)" at bounding box center [257, 126] width 108 height 7
click at [318, 113] on div "Service Date 08/10/2025 08/10/2025 For All Teams Specific Team(s) (3) Andres Ar…" at bounding box center [277, 90] width 233 height 109
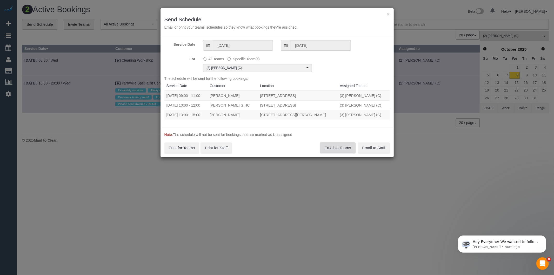
click at [340, 147] on button "Email to Teams" at bounding box center [337, 147] width 35 height 11
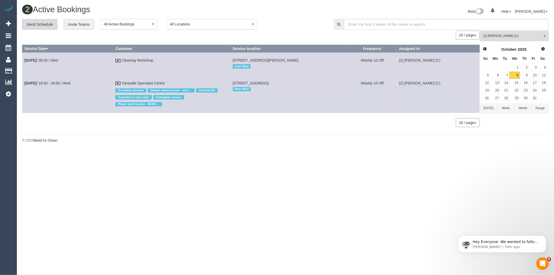
click at [39, 26] on link "Send Schedule" at bounding box center [39, 24] width 35 height 11
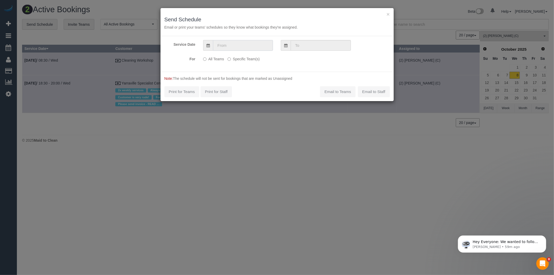
click at [226, 50] on input "text" at bounding box center [243, 45] width 60 height 11
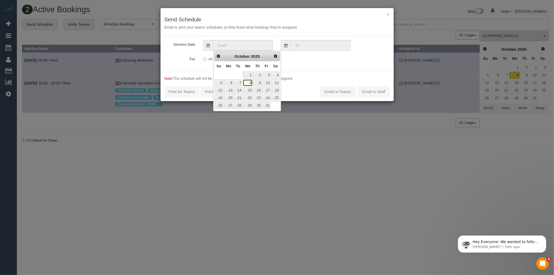
click at [247, 83] on link "8" at bounding box center [248, 82] width 10 height 7
type input "08/10/2025"
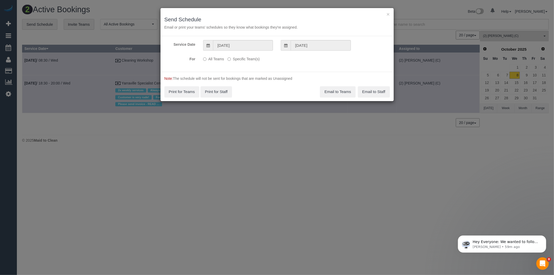
click at [235, 57] on label "Specific Team(s)" at bounding box center [244, 58] width 32 height 7
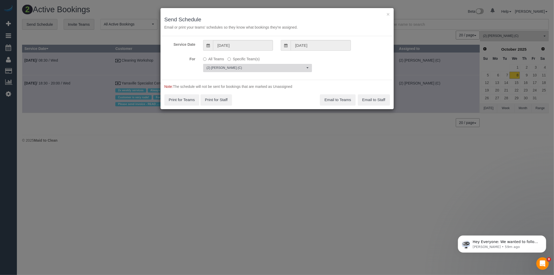
click at [235, 68] on span "(2) [PERSON_NAME] (C)" at bounding box center [256, 68] width 99 height 4
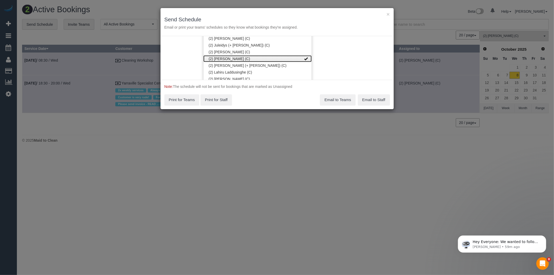
click at [214, 59] on link "(2) [PERSON_NAME] (C)" at bounding box center [257, 58] width 108 height 7
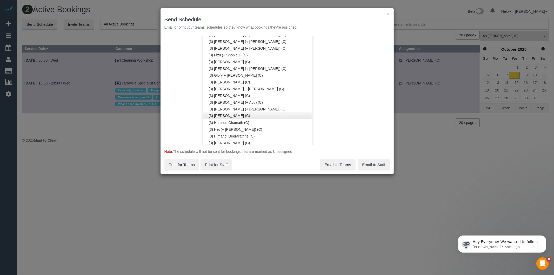
scroll to position [812, 0]
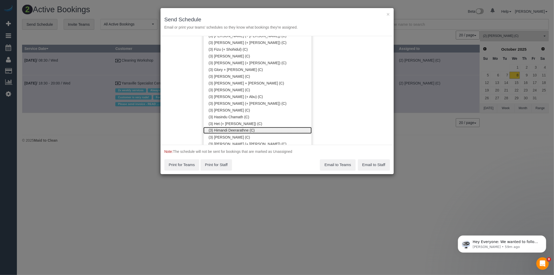
click at [241, 129] on link "(3) Himandi Deerarathne (C)" at bounding box center [257, 130] width 108 height 7
click at [331, 113] on form "Service Date 08/10/2025 08/10/2025 For All Teams Specific Team(s) (3) Himandi D…" at bounding box center [277, 105] width 233 height 138
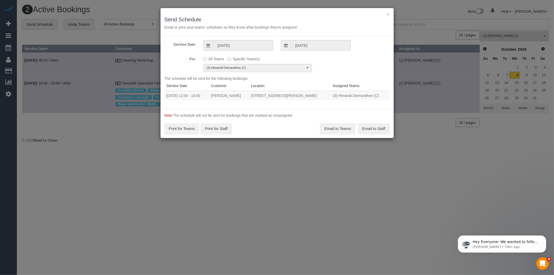
scroll to position [0, 0]
click at [334, 127] on button "Email to Teams" at bounding box center [337, 128] width 35 height 11
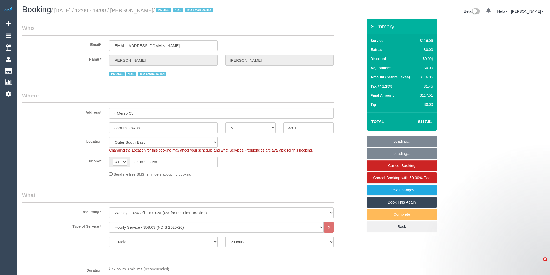
select select "VIC"
select select "number:27"
select select "number:14"
select select "number:18"
select select "number:36"
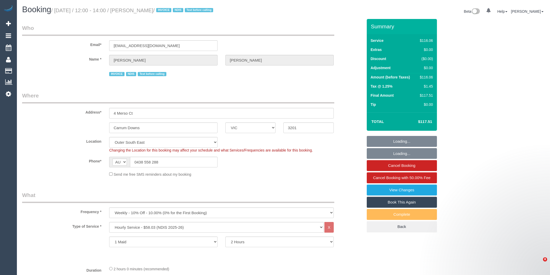
select select "number:34"
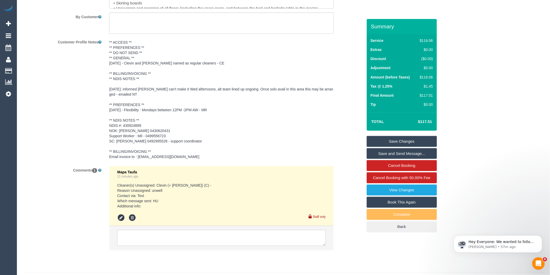
scroll to position [767, 0]
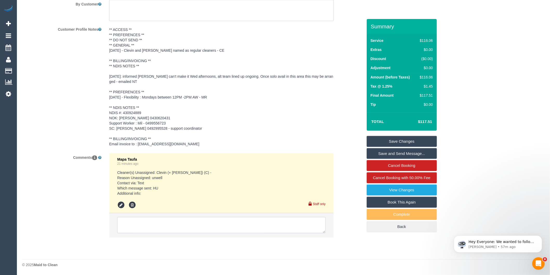
click at [184, 230] on textarea at bounding box center [221, 225] width 208 height 16
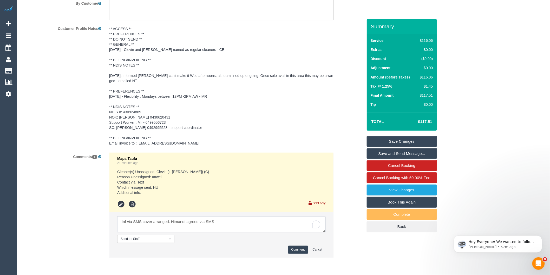
type textarea "Inf via SMS cover arranged. Himandi agreed via SMS"
click at [302, 249] on button "Comment" at bounding box center [298, 250] width 20 height 8
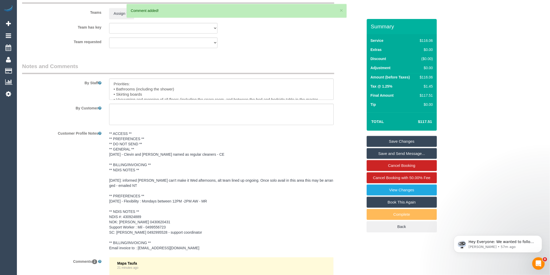
scroll to position [652, 0]
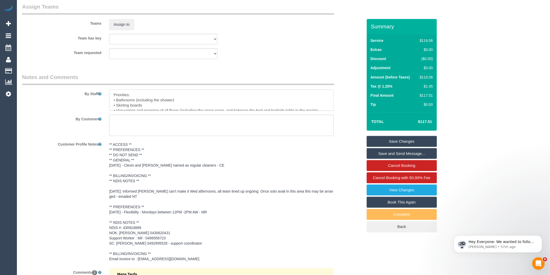
click at [113, 95] on textarea at bounding box center [221, 99] width 225 height 21
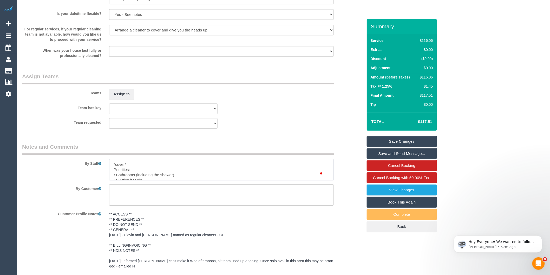
scroll to position [565, 0]
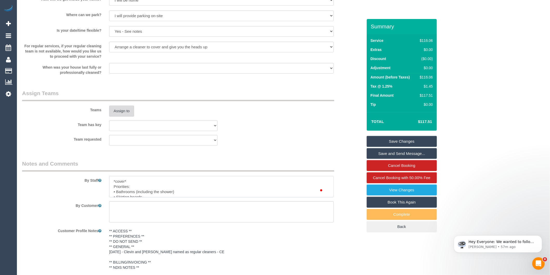
type textarea "*cover* Priorities: • Bathrooms (including the shower) • Skirting boards • Vacu…"
click at [128, 111] on button "Assign to" at bounding box center [121, 111] width 25 height 11
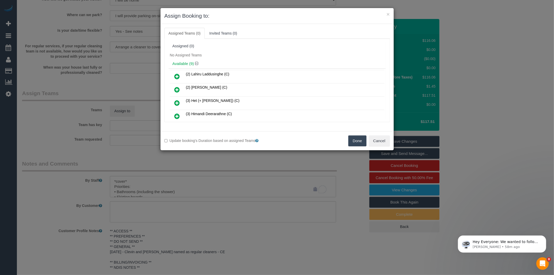
click at [177, 113] on icon at bounding box center [177, 116] width 5 height 6
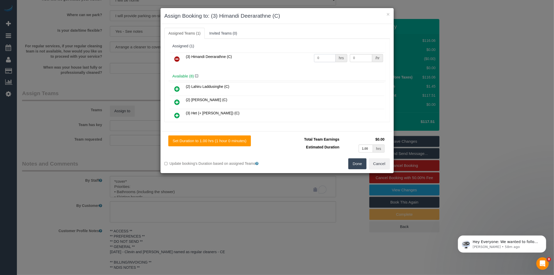
drag, startPoint x: 323, startPoint y: 57, endPoint x: 284, endPoint y: 55, distance: 38.3
click at [288, 55] on tr "(3) Himandi Deerarathne (C) 0 hrs 0 /hr" at bounding box center [277, 58] width 215 height 13
type input "2"
type input "35"
click at [354, 161] on button "Done" at bounding box center [357, 163] width 18 height 11
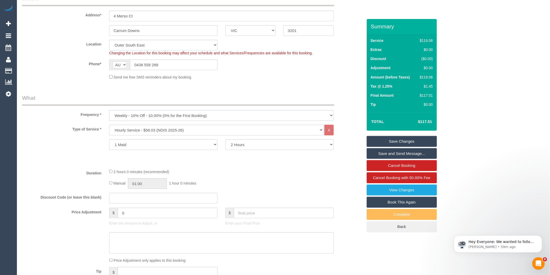
scroll to position [0, 0]
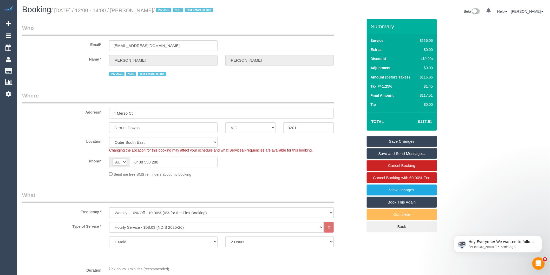
click at [375, 142] on link "Save Changes" at bounding box center [402, 141] width 70 height 11
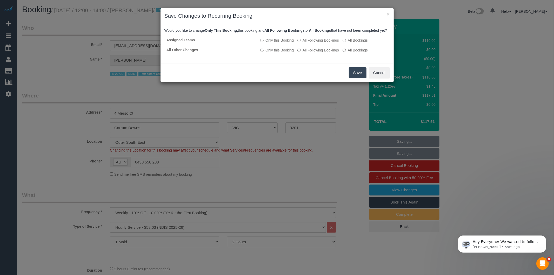
click at [353, 76] on button "Save" at bounding box center [358, 72] width 18 height 11
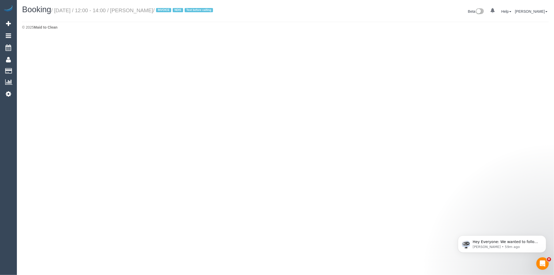
select select "VIC"
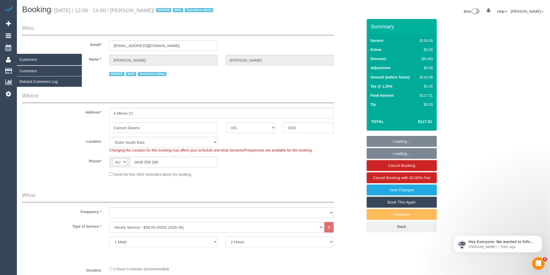
select select "object:3225"
select select "number:27"
select select "number:14"
select select "number:18"
select select "number:36"
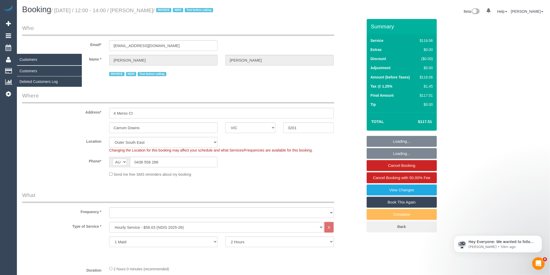
select select "number:34"
select select "object:3244"
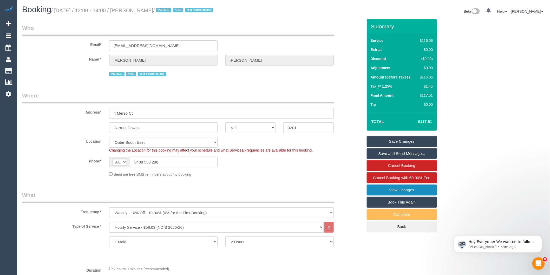
click at [429, 191] on link "View Changes" at bounding box center [402, 190] width 70 height 11
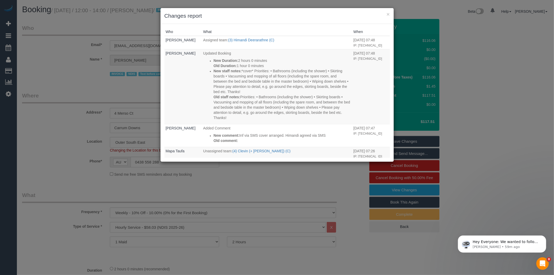
click at [258, 188] on div "× Changes report Who What When Bronie Bryant Assigned team: (3) Himandi Deerara…" at bounding box center [277, 137] width 554 height 275
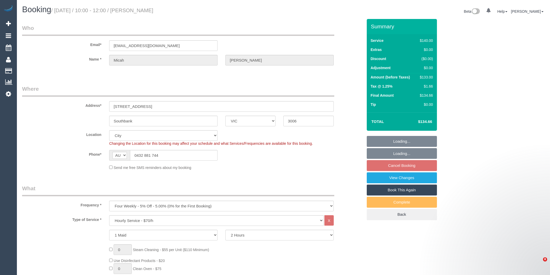
select select "VIC"
select select "number:29"
select select "number:14"
select select "number:20"
select select "number:22"
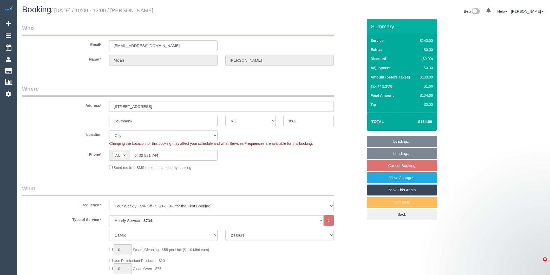
select select "number:34"
select select "number:13"
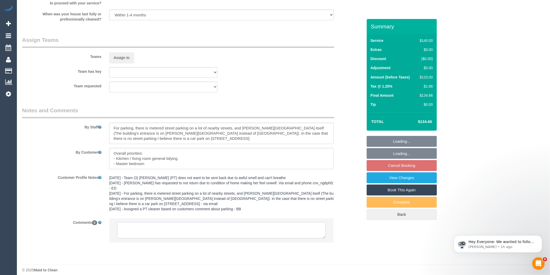
click at [164, 227] on textarea at bounding box center [221, 230] width 208 height 16
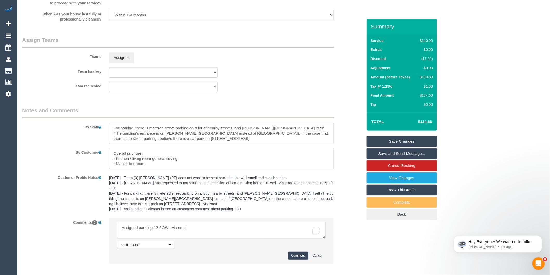
type textarea "Assigned pending 12-2 AW - via email"
click at [288, 252] on button "Comment" at bounding box center [298, 256] width 20 height 8
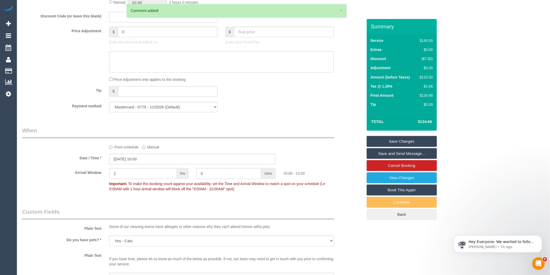
scroll to position [432, 0]
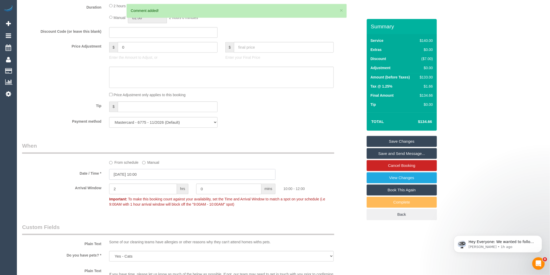
click at [158, 177] on input "10/10/2025 10:00" at bounding box center [192, 174] width 166 height 11
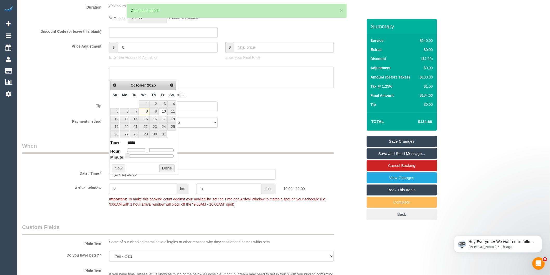
type input "10/10/2025 11:00"
type input "*****"
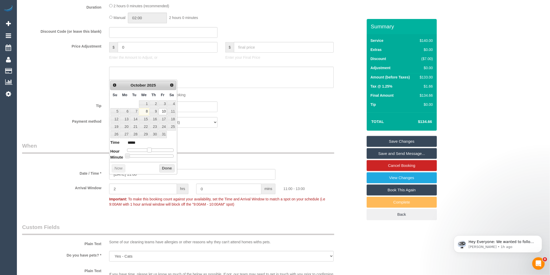
type input "[DATE] 12:00"
type input "*****"
drag, startPoint x: 147, startPoint y: 151, endPoint x: 151, endPoint y: 152, distance: 3.9
click at [151, 152] on span at bounding box center [151, 150] width 5 height 5
click at [169, 169] on button "Done" at bounding box center [166, 168] width 15 height 8
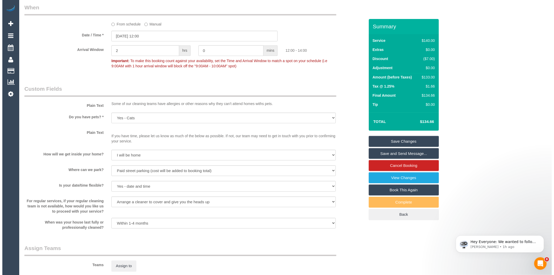
scroll to position [692, 0]
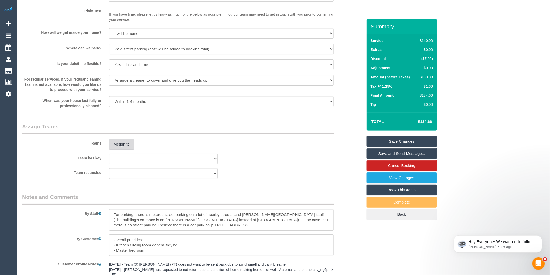
click at [132, 147] on button "Assign to" at bounding box center [121, 144] width 25 height 11
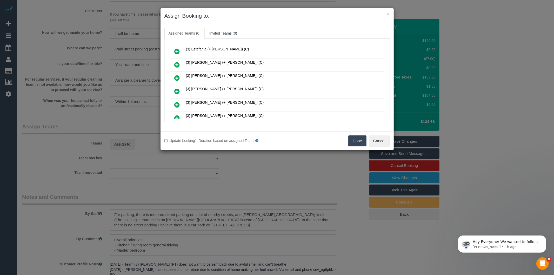
scroll to position [142, 0]
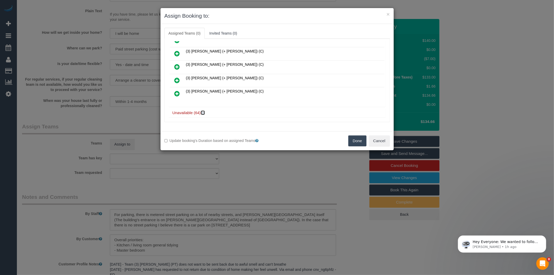
click at [205, 111] on icon at bounding box center [203, 113] width 3 height 4
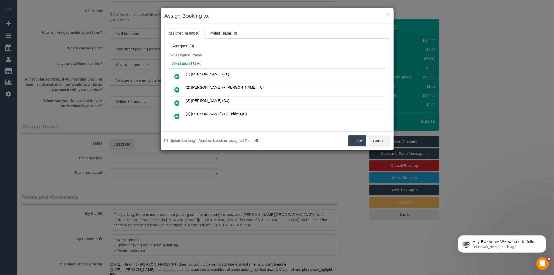
scroll to position [784, 0]
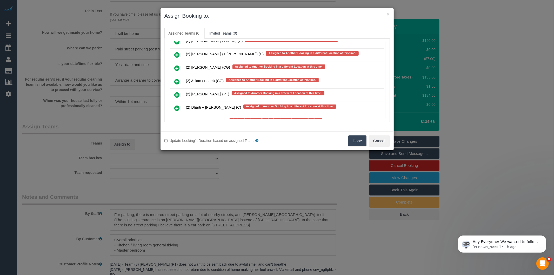
click at [175, 92] on icon at bounding box center [177, 95] width 5 height 6
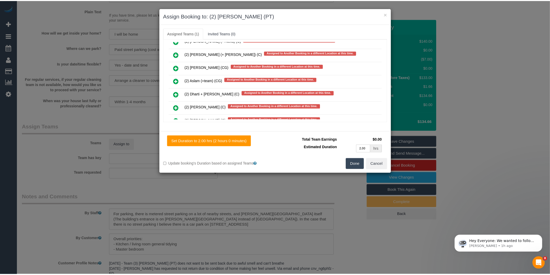
scroll to position [0, 0]
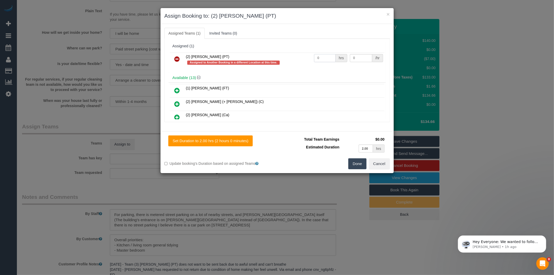
drag, startPoint x: 311, startPoint y: 63, endPoint x: 281, endPoint y: 51, distance: 32.7
click at [297, 65] on tr "(2) Azwad Raza (PT) Assigned to Another Booking in a different Location at this…" at bounding box center [277, 59] width 215 height 15
type input "2"
type input "37.5"
click at [358, 166] on button "Done" at bounding box center [357, 163] width 18 height 11
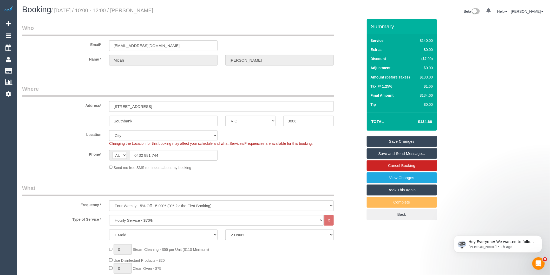
click at [384, 140] on link "Save Changes" at bounding box center [402, 141] width 70 height 11
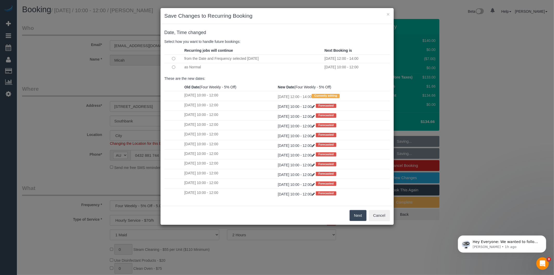
click at [358, 212] on button "Next" at bounding box center [358, 215] width 17 height 11
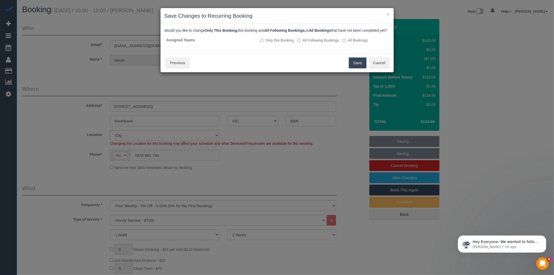
click at [356, 66] on button "Save" at bounding box center [358, 62] width 18 height 11
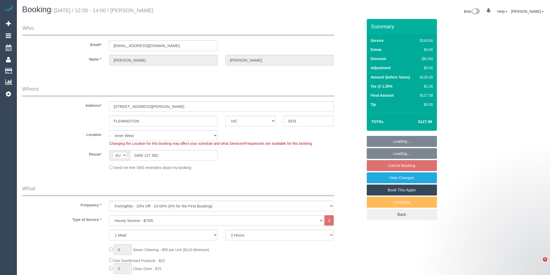
select select "VIC"
select select "string:stripe-pm_1QwgUM2GScqysDRVpDBA9Thl"
select select "number:27"
select select "number:15"
select select "number:21"
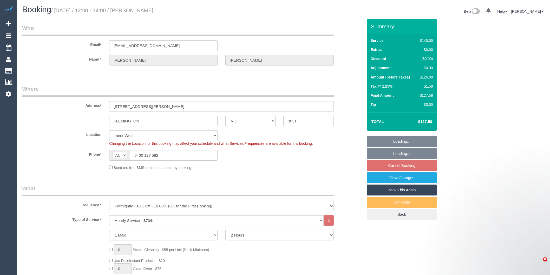
select select "number:22"
select select "number:34"
select select "number:11"
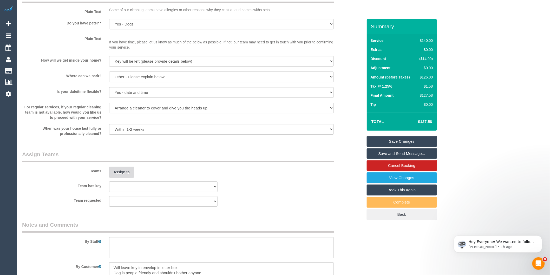
click at [130, 177] on button "Assign to" at bounding box center [121, 172] width 25 height 11
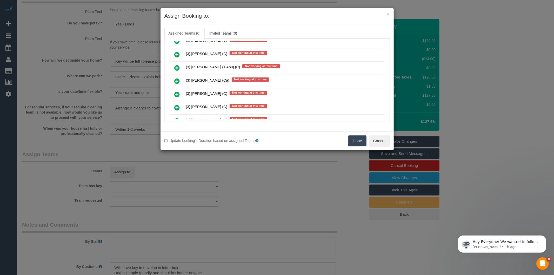
scroll to position [1581, 0]
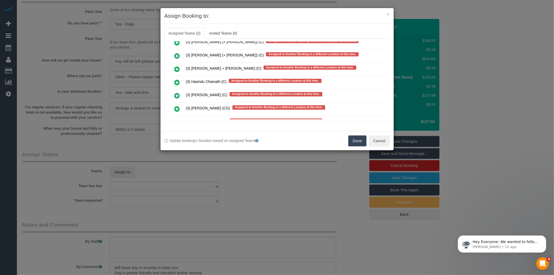
click at [176, 106] on icon at bounding box center [177, 109] width 5 height 6
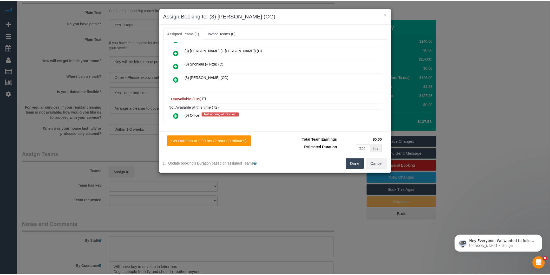
scroll to position [0, 0]
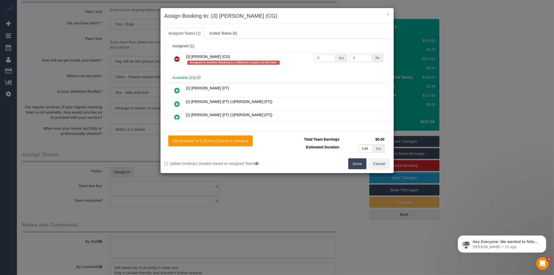
drag, startPoint x: 307, startPoint y: 58, endPoint x: 261, endPoint y: 63, distance: 45.5
click at [293, 60] on tr "(3) [PERSON_NAME] (CG) Assigned to Another Booking in a different Location at t…" at bounding box center [277, 59] width 215 height 15
type input "2"
type input "38.5"
click at [354, 167] on button "Done" at bounding box center [357, 163] width 18 height 11
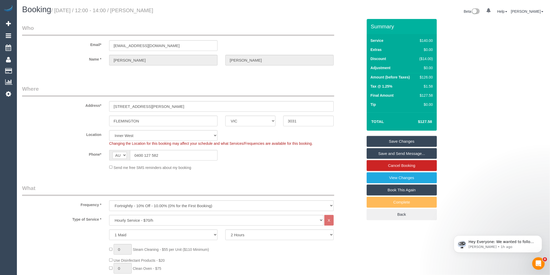
click at [385, 154] on link "Save and Send Message..." at bounding box center [402, 153] width 70 height 11
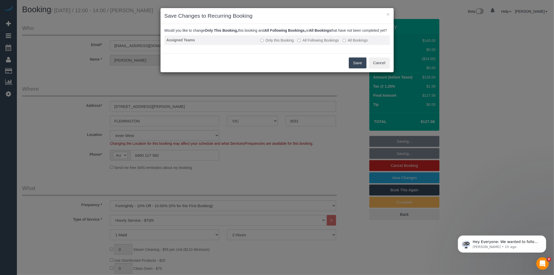
click at [325, 43] on label "All Following Bookings" at bounding box center [319, 40] width 42 height 5
click at [349, 67] on button "Save" at bounding box center [358, 62] width 18 height 11
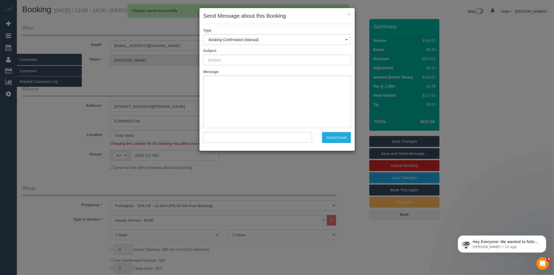
type input "Booking Confirmed"
type input ""[PERSON_NAME]" <[EMAIL_ADDRESS][DOMAIN_NAME]>"
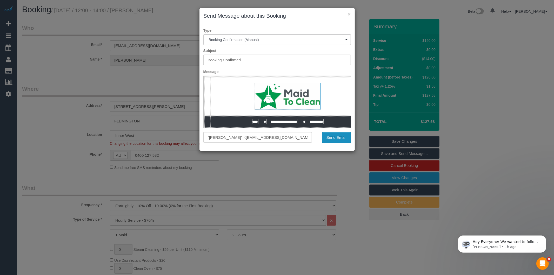
click at [330, 139] on button "Send Email" at bounding box center [336, 137] width 29 height 11
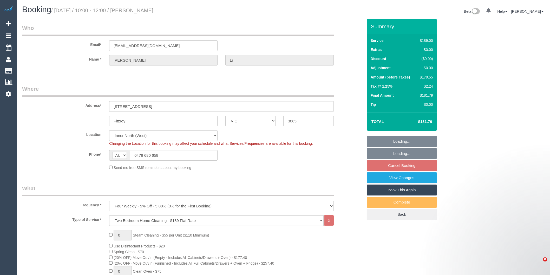
select select "VIC"
select select "string:stripe-pm_1RZnDE2GScqysDRVGhoj4nqi"
select select "number:29"
select select "number:14"
select select "number:19"
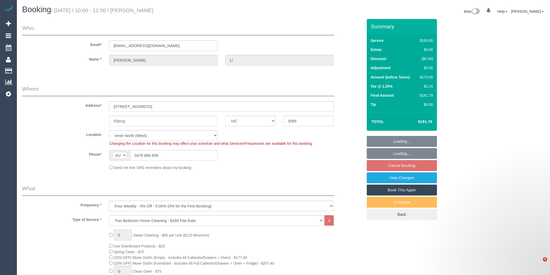
select select "number:22"
select select "number:34"
select select "number:26"
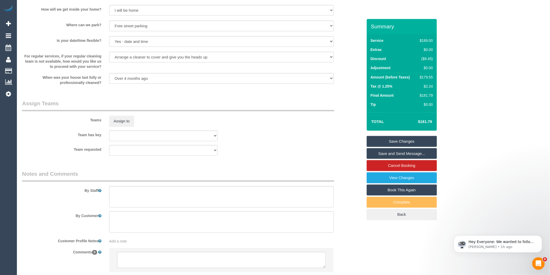
scroll to position [751, 0]
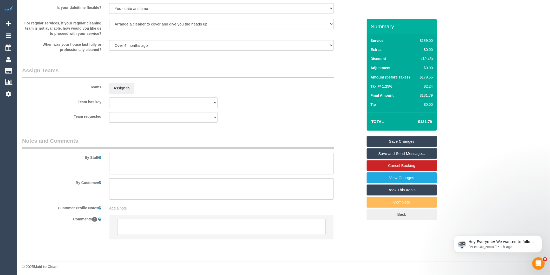
click at [137, 174] on textarea at bounding box center [221, 163] width 225 height 21
type textarea "Est 3 - 3.5 hours"
click at [123, 94] on button "Assign to" at bounding box center [121, 88] width 25 height 11
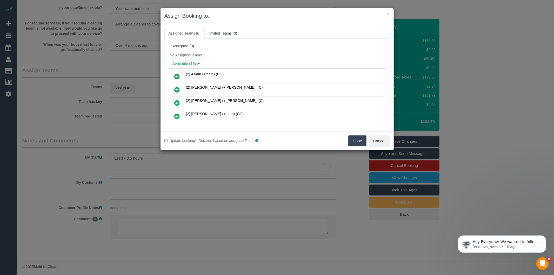
click at [178, 159] on div "× Assign Booking to: Assigned Teams (0) Invited Teams (0) Assigned (0) No Assig…" at bounding box center [277, 137] width 554 height 275
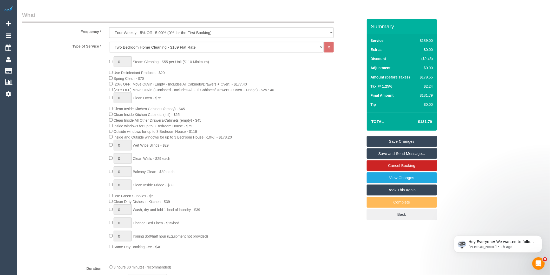
scroll to position [0, 0]
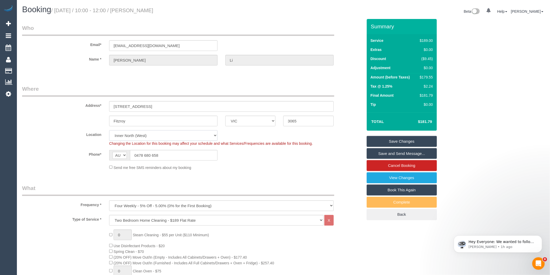
click at [140, 134] on select "Office City East (North) East (South) Inner East Inner North (East) Inner North…" at bounding box center [163, 135] width 108 height 11
select select "50"
click at [109, 130] on select "Office City East (North) East (South) Inner East Inner North (East) Inner North…" at bounding box center [163, 135] width 108 height 11
select select "object:5369"
click at [255, 190] on legend "What" at bounding box center [178, 190] width 312 height 12
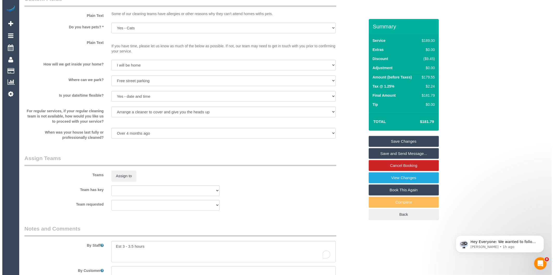
scroll to position [693, 0]
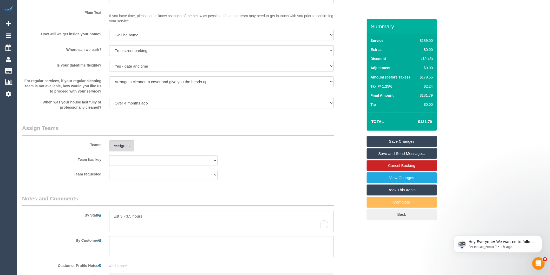
click at [129, 151] on button "Assign to" at bounding box center [121, 145] width 25 height 11
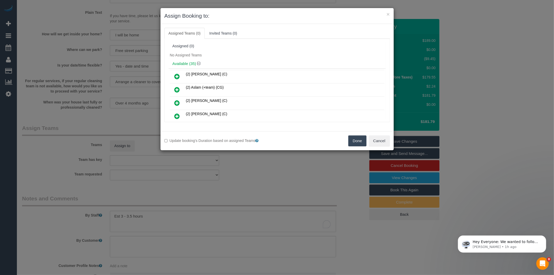
scroll to position [2755, 0]
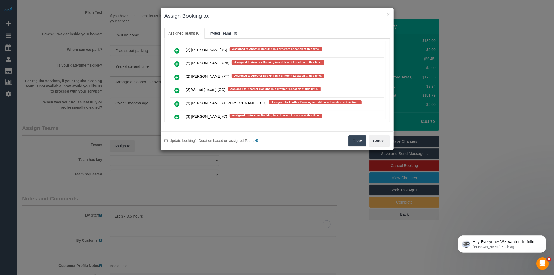
click at [177, 127] on icon at bounding box center [177, 130] width 5 height 6
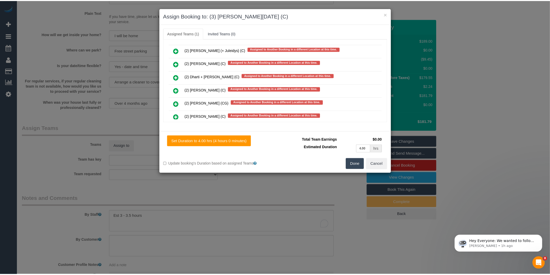
scroll to position [0, 0]
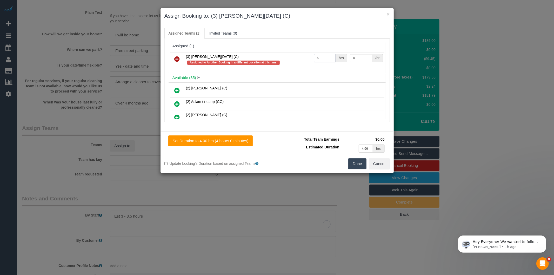
drag, startPoint x: 321, startPoint y: 56, endPoint x: 279, endPoint y: 52, distance: 42.0
click at [286, 59] on tr "(3) Antony Silvester (C) Assigned to Another Booking in a different Location at…" at bounding box center [277, 59] width 215 height 15
type input "1"
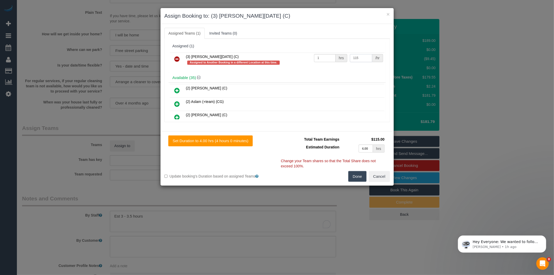
type input "115"
click at [359, 176] on button "Done" at bounding box center [357, 176] width 18 height 11
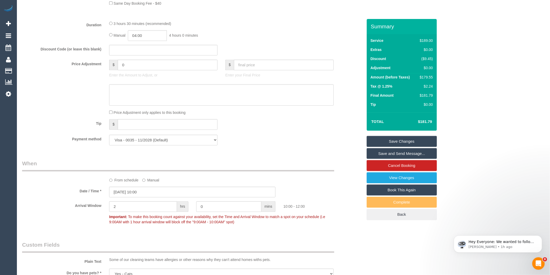
scroll to position [354, 0]
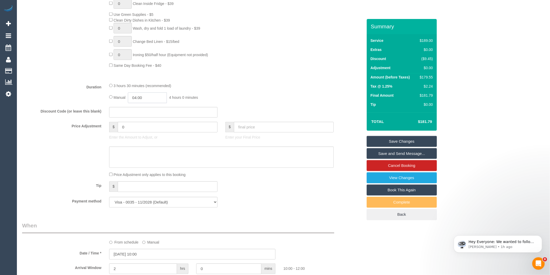
click at [149, 103] on input "04:00" at bounding box center [147, 98] width 39 height 11
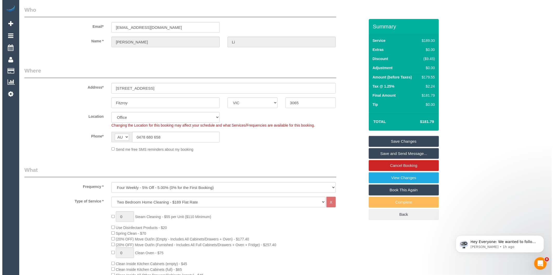
scroll to position [0, 0]
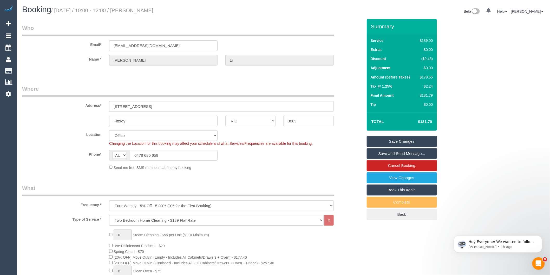
click at [388, 154] on link "Save and Send Message..." at bounding box center [402, 153] width 70 height 11
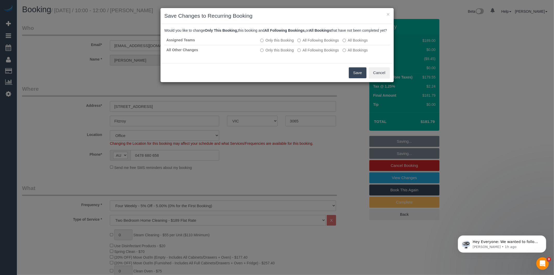
click at [352, 78] on button "Save" at bounding box center [358, 72] width 18 height 11
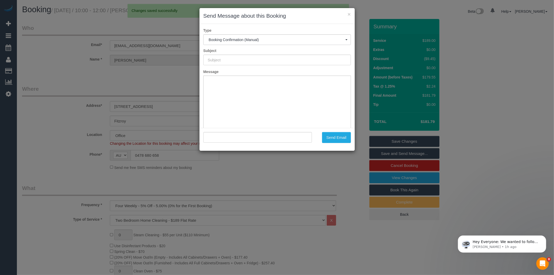
type input "Booking Confirmed"
type input ""Lucy Li" <liluxi0609@gmail.com>"
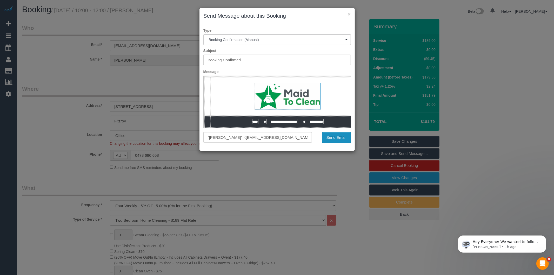
click at [337, 137] on button "Send Email" at bounding box center [336, 137] width 29 height 11
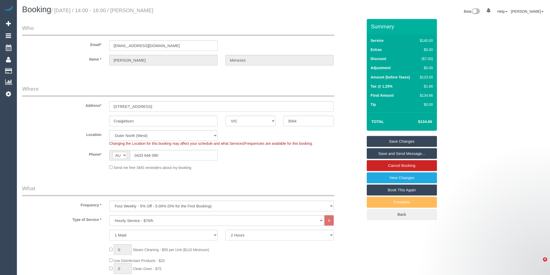
select select "VIC"
select select "string:stripe-pm_1OuTSp2GScqysDRVbxhzsPnG"
select select "number:28"
select select "number:14"
select select "number:19"
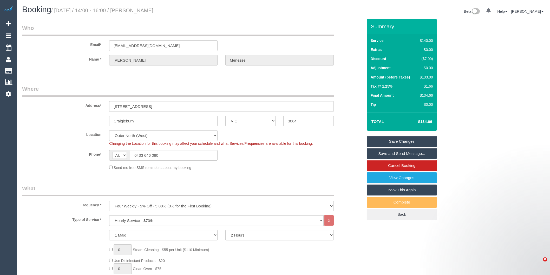
select select "number:25"
select select "number:34"
select select "number:26"
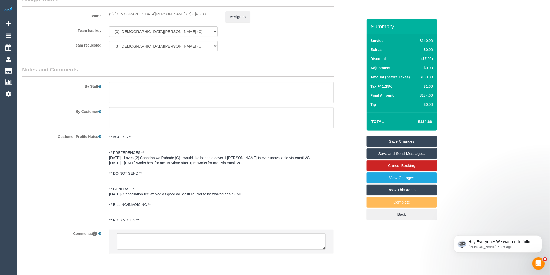
scroll to position [837, 0]
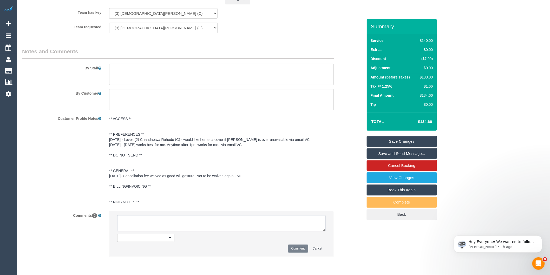
click at [163, 226] on textarea at bounding box center [221, 223] width 208 height 16
click at [149, 229] on textarea "To enrich screen reader interactions, please activate Accessibility in Grammarl…" at bounding box center [221, 223] width 208 height 16
type textarea "UA Buddhi - not working. Not informed as 4 weekly."
click at [301, 253] on button "Comment" at bounding box center [298, 249] width 20 height 8
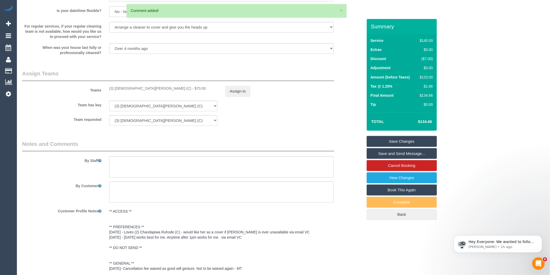
scroll to position [722, 0]
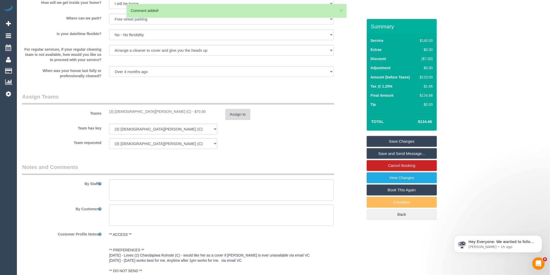
click at [246, 118] on button "Assign to" at bounding box center [237, 114] width 25 height 11
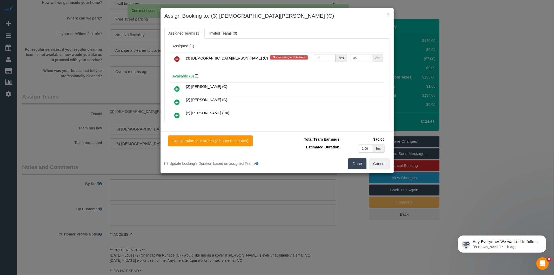
click at [178, 60] on icon at bounding box center [177, 59] width 5 height 6
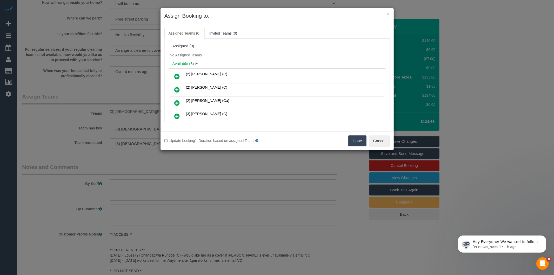
click at [352, 142] on button "Done" at bounding box center [357, 140] width 18 height 11
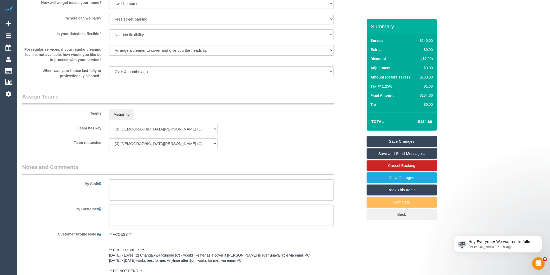
click at [402, 139] on link "Save Changes" at bounding box center [402, 141] width 70 height 11
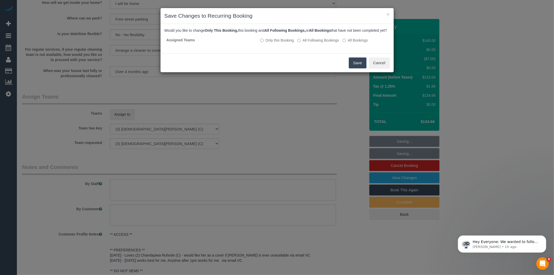
click at [356, 66] on button "Save" at bounding box center [358, 62] width 18 height 11
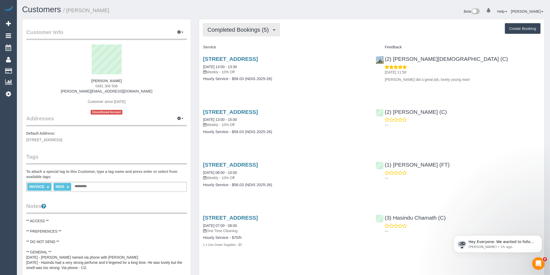
click at [265, 31] on span "Completed Bookings (5)" at bounding box center [239, 30] width 64 height 6
click at [242, 48] on link "Upcoming Bookings (11)" at bounding box center [230, 48] width 55 height 7
